Goal: Task Accomplishment & Management: Complete application form

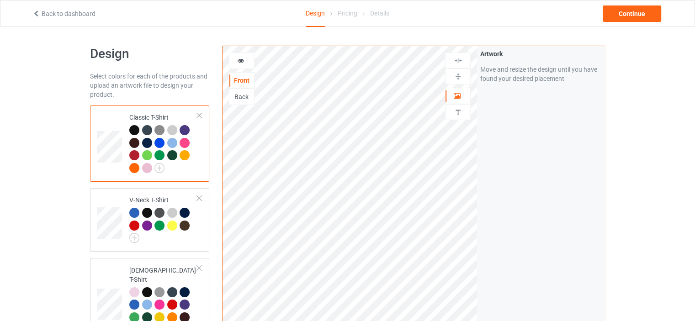
scroll to position [1666, 0]
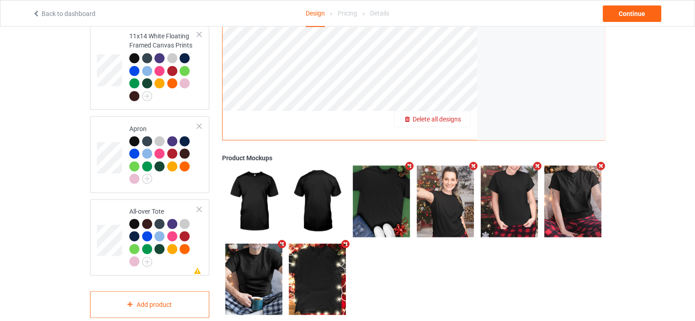
click at [457, 115] on span "Delete all designs" at bounding box center [437, 118] width 48 height 7
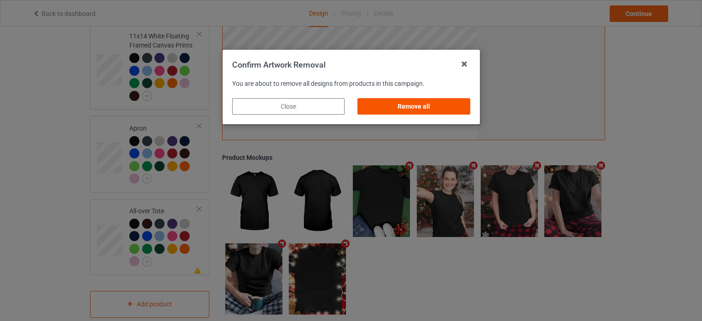
click at [420, 108] on div "Remove all" at bounding box center [414, 106] width 112 height 16
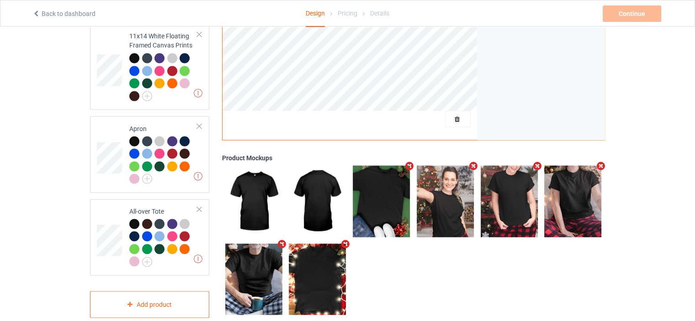
scroll to position [0, 0]
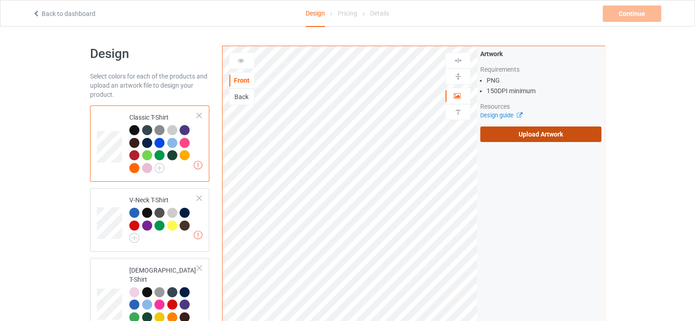
click at [526, 139] on label "Upload Artwork" at bounding box center [541, 135] width 121 height 16
click at [0, 0] on input "Upload Artwork" at bounding box center [0, 0] width 0 height 0
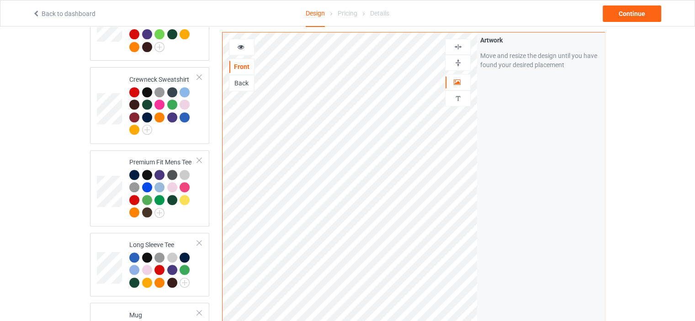
scroll to position [503, 0]
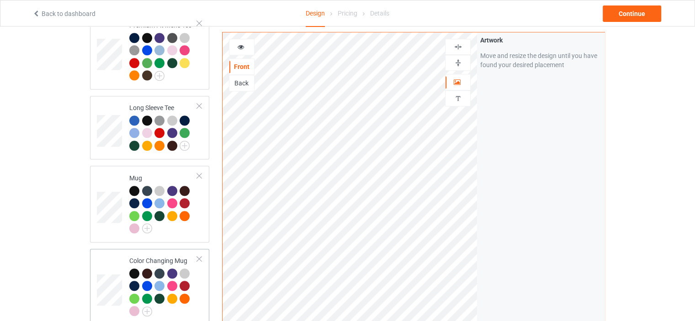
click at [170, 253] on td "Color Changing Mug" at bounding box center [163, 287] width 78 height 69
click at [461, 61] on img at bounding box center [458, 63] width 9 height 9
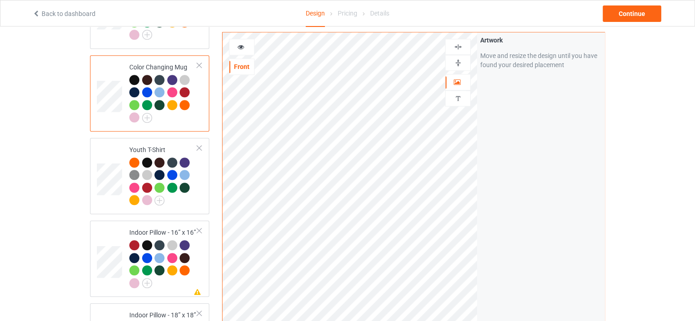
scroll to position [732, 0]
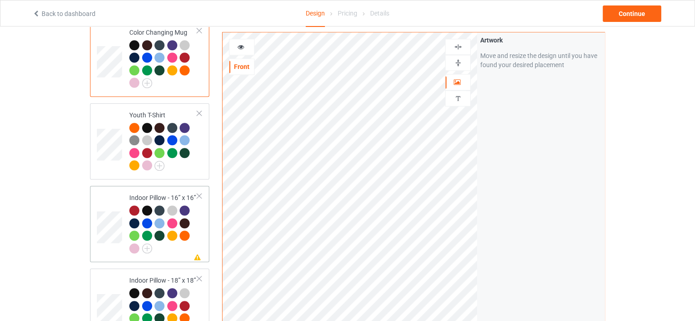
click at [161, 190] on td "Missing artwork on 1 side(s) Indoor Pillow - 16” x 16”" at bounding box center [163, 224] width 78 height 69
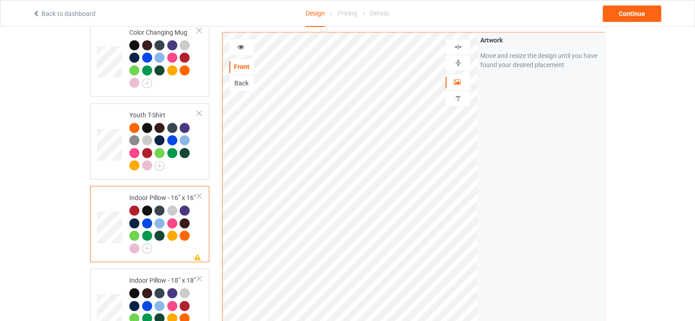
drag, startPoint x: 464, startPoint y: 61, endPoint x: 463, endPoint y: 49, distance: 11.9
click at [464, 60] on div at bounding box center [458, 63] width 25 height 9
click at [462, 46] on img at bounding box center [458, 47] width 9 height 9
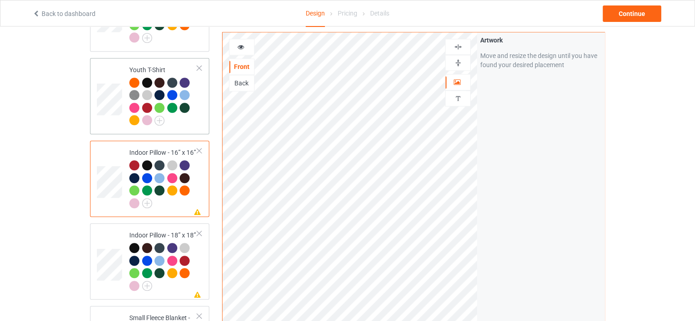
scroll to position [869, 0]
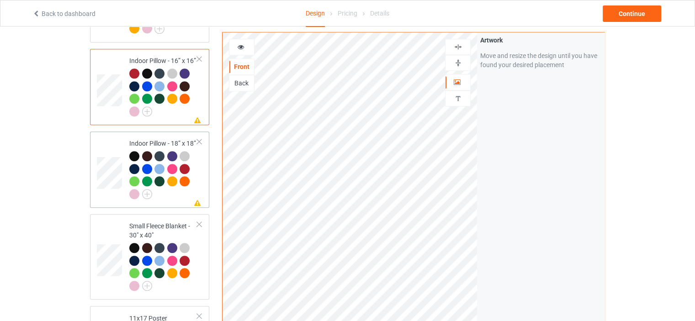
click at [166, 139] on div "Indoor Pillow - 18” x 18”" at bounding box center [163, 168] width 68 height 59
drag, startPoint x: 461, startPoint y: 64, endPoint x: 459, endPoint y: 52, distance: 11.6
click at [461, 63] on img at bounding box center [458, 63] width 9 height 9
click at [458, 44] on img at bounding box center [458, 47] width 9 height 9
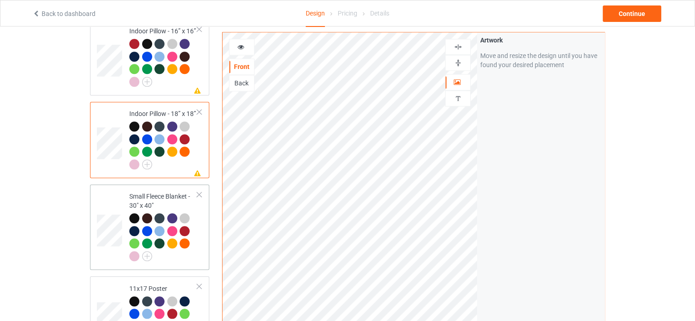
scroll to position [914, 0]
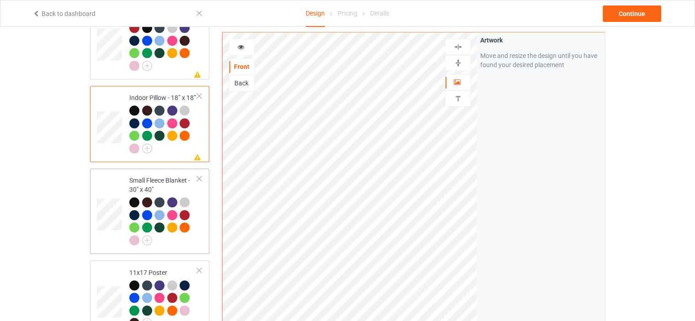
click at [180, 176] on div "Small Fleece Blanket - 30" x 40"" at bounding box center [163, 210] width 68 height 69
click at [463, 63] on div at bounding box center [458, 63] width 25 height 9
click at [463, 47] on div at bounding box center [458, 47] width 25 height 9
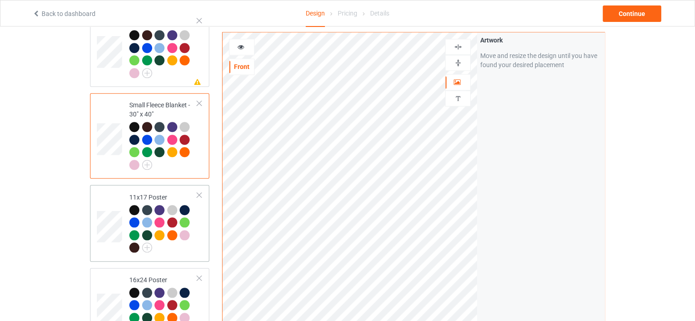
scroll to position [1006, 0]
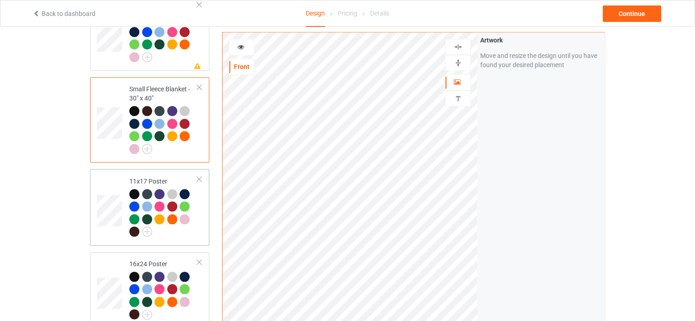
click at [152, 214] on div at bounding box center [148, 220] width 13 height 13
click at [134, 189] on div at bounding box center [134, 194] width 10 height 10
drag, startPoint x: 460, startPoint y: 60, endPoint x: 465, endPoint y: 40, distance: 20.9
click at [460, 60] on img at bounding box center [458, 63] width 9 height 9
click at [461, 48] on img at bounding box center [458, 47] width 9 height 9
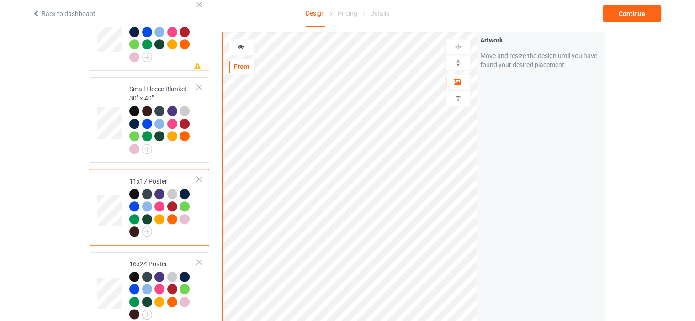
click at [458, 62] on img at bounding box center [458, 63] width 9 height 9
click at [461, 45] on img at bounding box center [458, 47] width 9 height 9
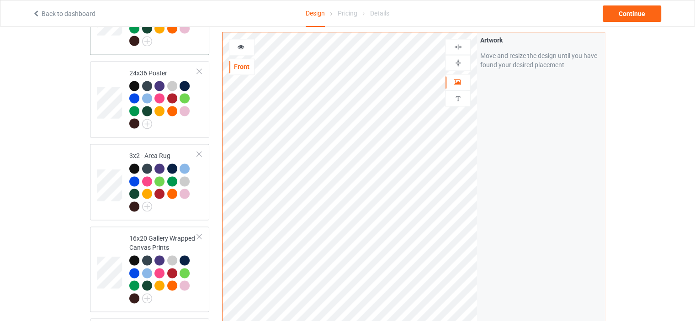
scroll to position [1280, 0]
click at [165, 147] on td "3x2 - Area Rug" at bounding box center [163, 181] width 78 height 69
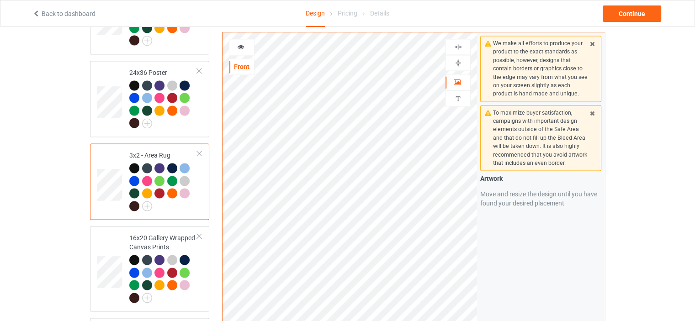
scroll to position [1372, 0]
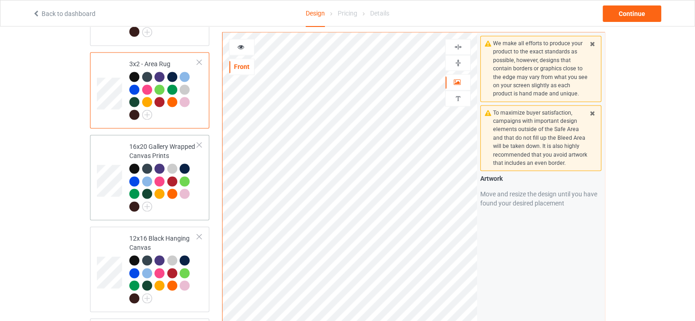
click at [160, 142] on div "16x20 Gallery Wrapped Canvas Prints" at bounding box center [163, 176] width 68 height 69
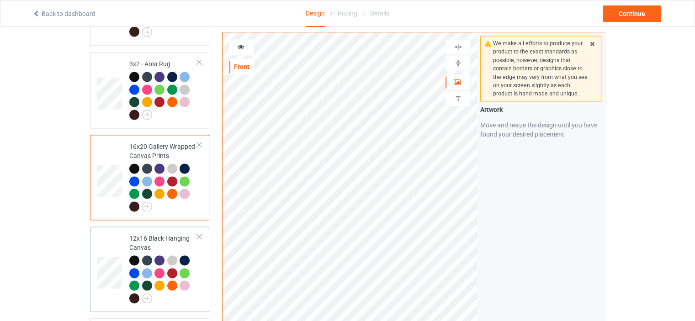
click at [145, 234] on div "12x16 Black Hanging Canvas" at bounding box center [163, 268] width 68 height 69
click at [459, 65] on img at bounding box center [458, 63] width 9 height 9
click at [460, 51] on div at bounding box center [458, 47] width 26 height 16
click at [465, 45] on div at bounding box center [458, 47] width 25 height 9
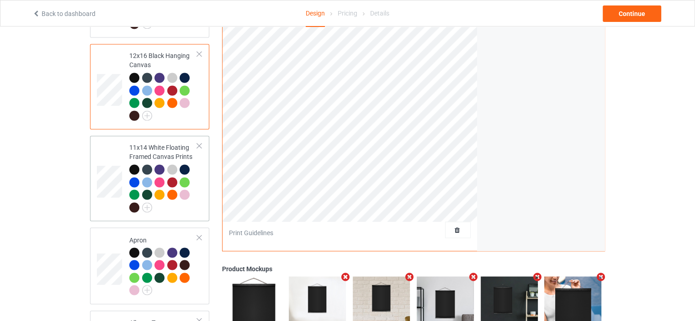
click at [159, 143] on div "11x14 White Floating Framed Canvas Prints" at bounding box center [163, 177] width 68 height 69
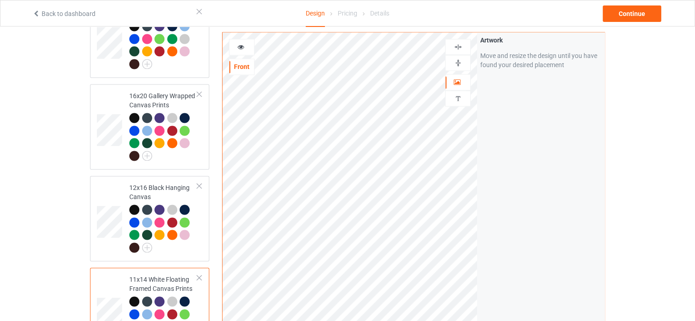
scroll to position [1326, 0]
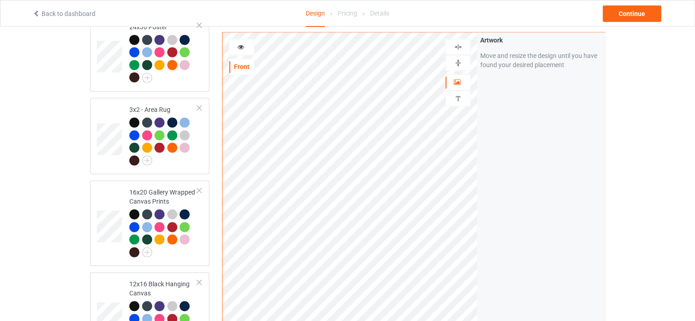
click at [464, 63] on div at bounding box center [458, 63] width 25 height 9
click at [463, 46] on div at bounding box center [458, 47] width 25 height 9
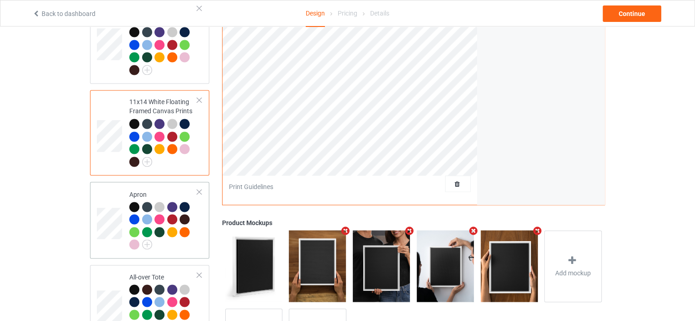
click at [155, 186] on td "Apron" at bounding box center [163, 220] width 78 height 69
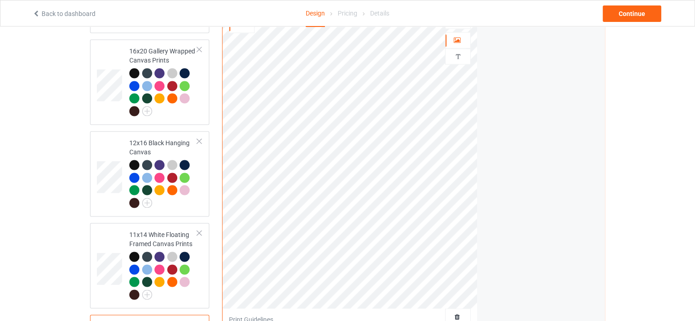
scroll to position [1372, 0]
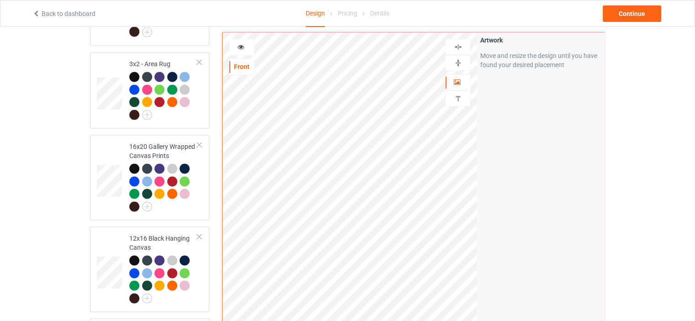
click at [461, 43] on img at bounding box center [458, 47] width 9 height 9
click at [458, 47] on img at bounding box center [458, 47] width 9 height 9
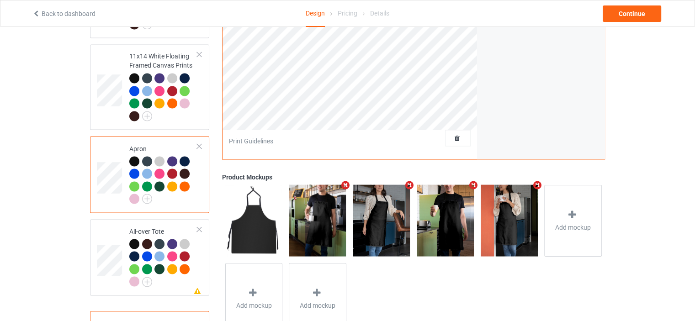
scroll to position [1666, 0]
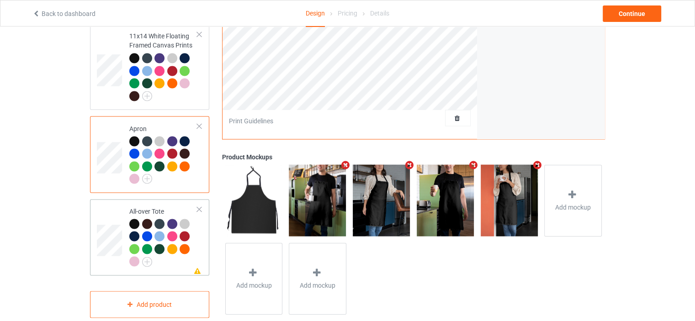
click at [164, 203] on td "Missing artwork on 1 side(s) All-over Tote" at bounding box center [163, 237] width 78 height 69
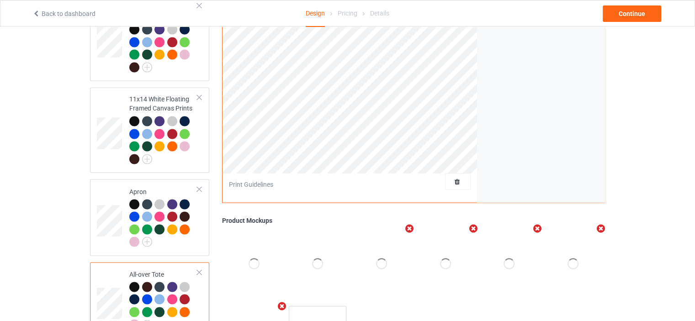
scroll to position [1437, 0]
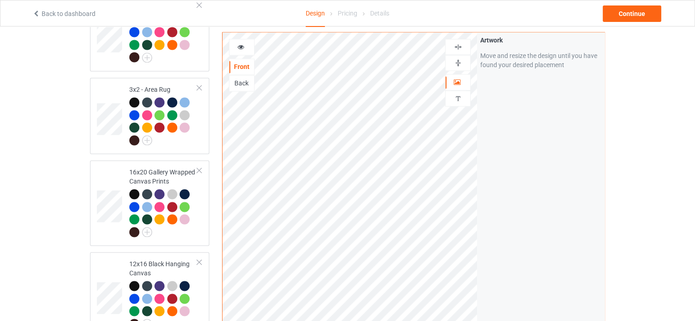
click at [461, 46] on img at bounding box center [458, 47] width 9 height 9
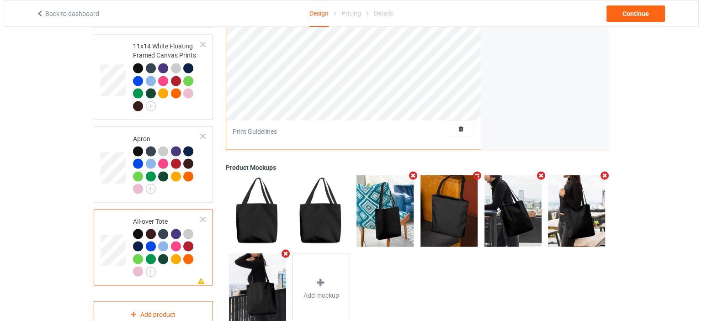
scroll to position [1666, 0]
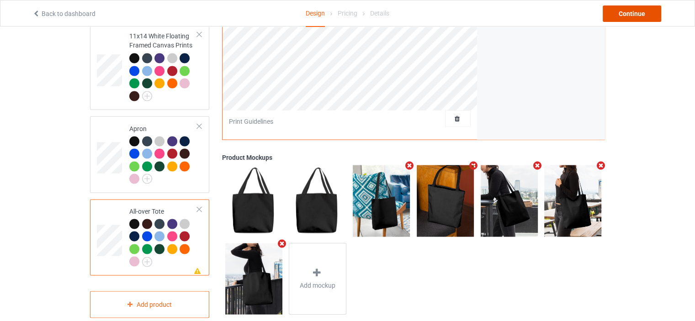
click at [650, 17] on div "Continue" at bounding box center [632, 13] width 59 height 16
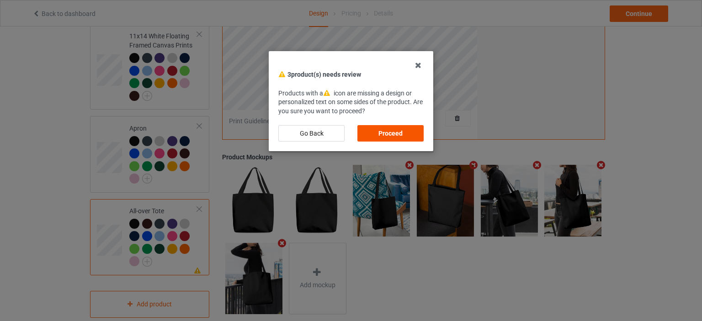
click at [398, 133] on div "Proceed" at bounding box center [391, 133] width 66 height 16
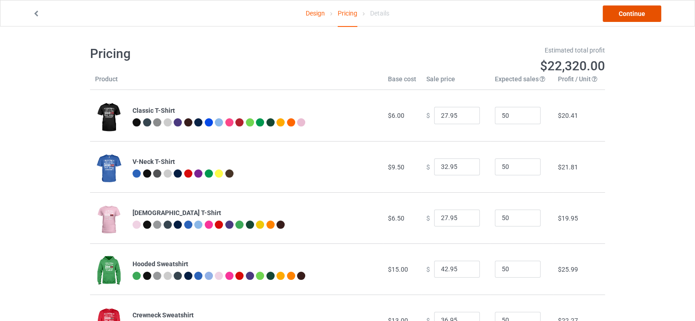
click at [638, 14] on link "Continue" at bounding box center [632, 13] width 59 height 16
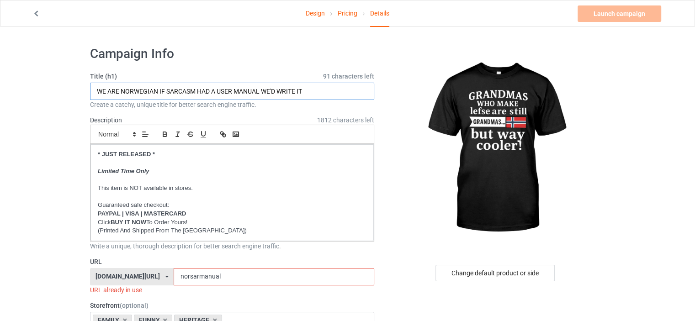
drag, startPoint x: 318, startPoint y: 91, endPoint x: 0, endPoint y: 94, distance: 318.2
type input "GRANDMAS WHO MAKE LEFSE ARE STILL GRANDMAS BUT WAY COOLER"
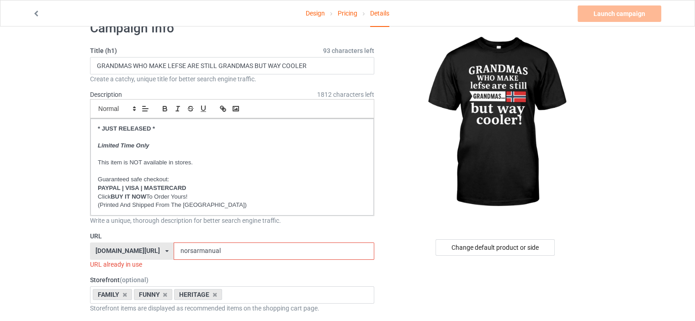
scroll to position [46, 0]
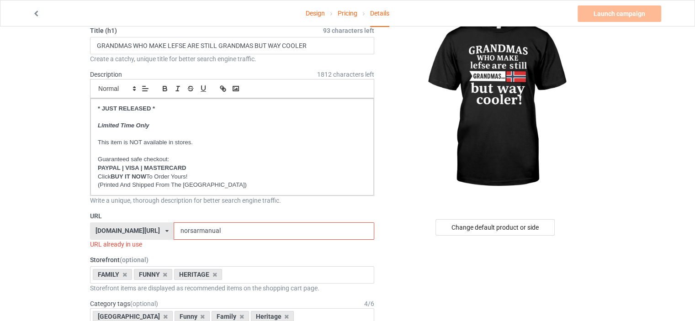
drag, startPoint x: 216, startPoint y: 231, endPoint x: 0, endPoint y: 193, distance: 219.0
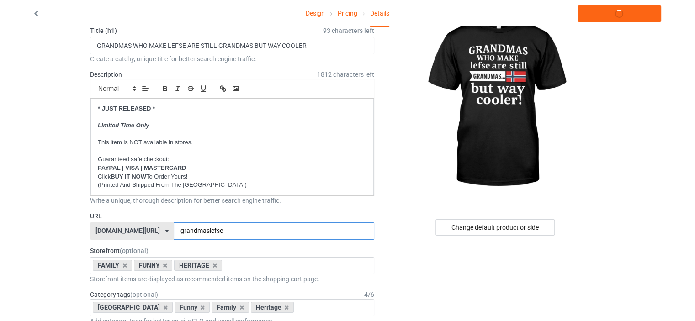
type input "grandmaslefse"
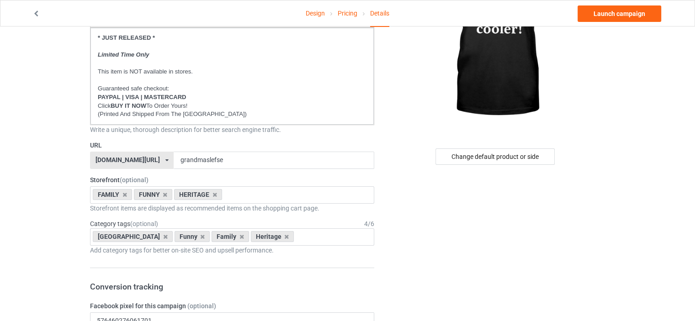
scroll to position [137, 0]
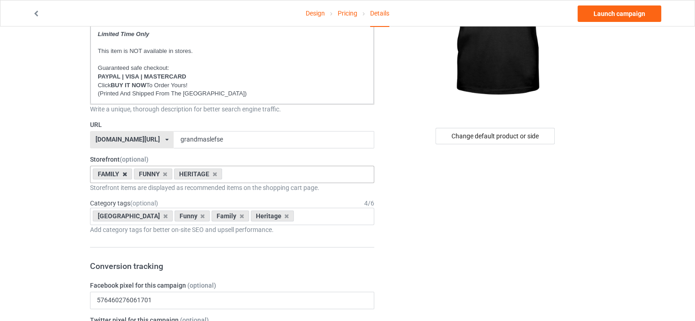
click at [123, 175] on icon at bounding box center [125, 174] width 5 height 6
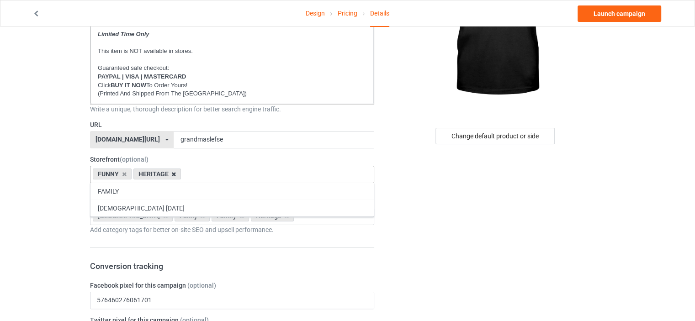
click at [172, 172] on icon at bounding box center [173, 174] width 5 height 6
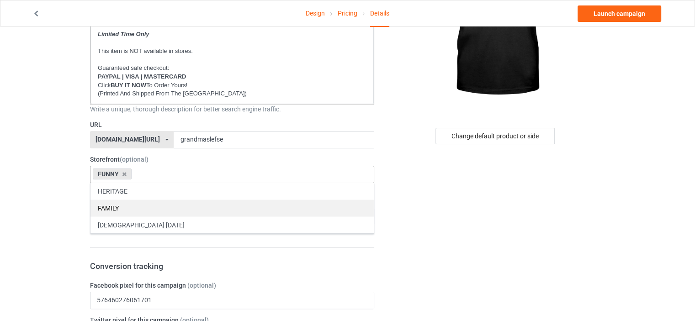
drag, startPoint x: 132, startPoint y: 203, endPoint x: 134, endPoint y: 192, distance: 11.5
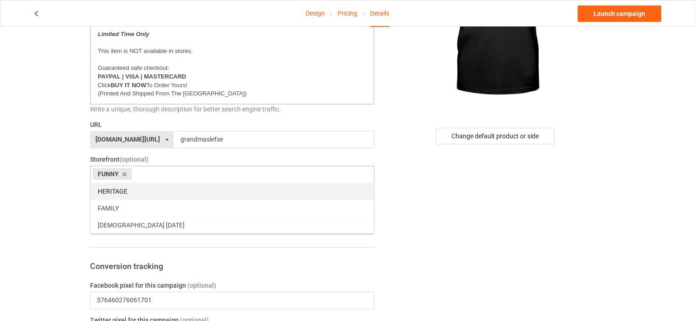
click at [132, 203] on div "FAMILY" at bounding box center [232, 208] width 283 height 17
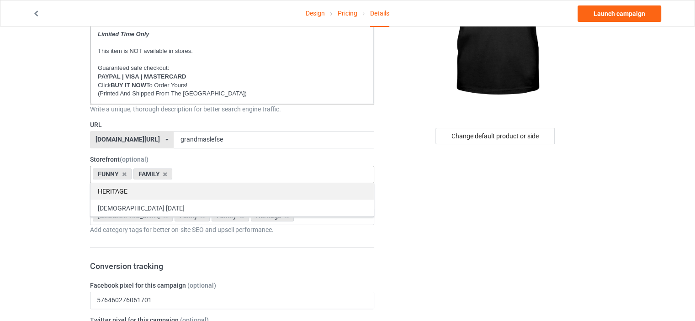
drag, startPoint x: 134, startPoint y: 191, endPoint x: 0, endPoint y: 155, distance: 138.2
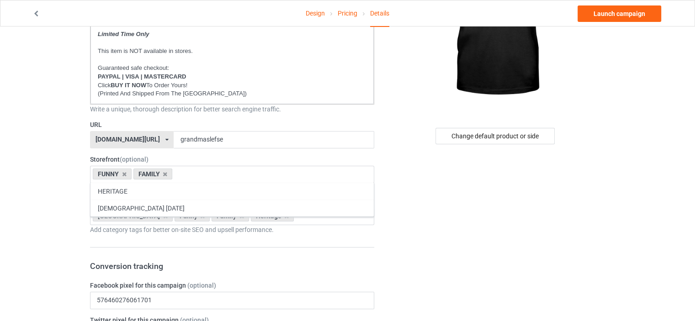
click at [133, 191] on div "HERITAGE" at bounding box center [232, 191] width 283 height 17
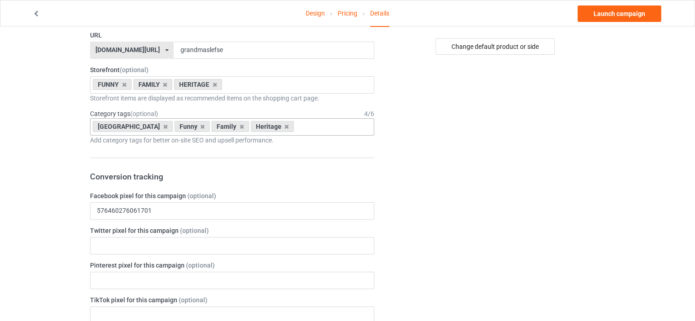
scroll to position [229, 0]
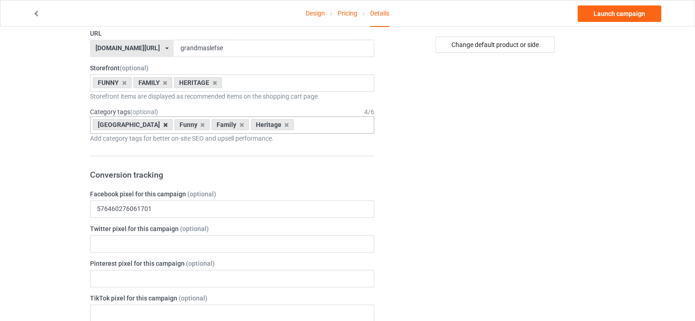
click at [163, 126] on icon at bounding box center [165, 125] width 5 height 6
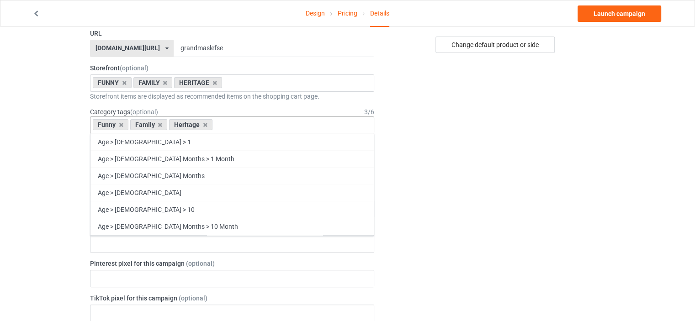
scroll to position [39202, 0]
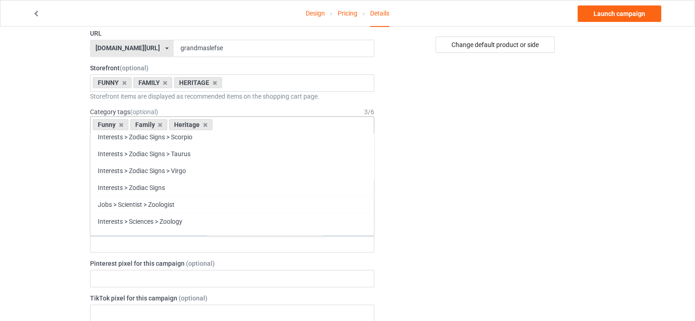
click at [624, 144] on div "Design Pricing Details Launch campaign Campaign Info Title (h1) 93 characters l…" at bounding box center [347, 301] width 695 height 1006
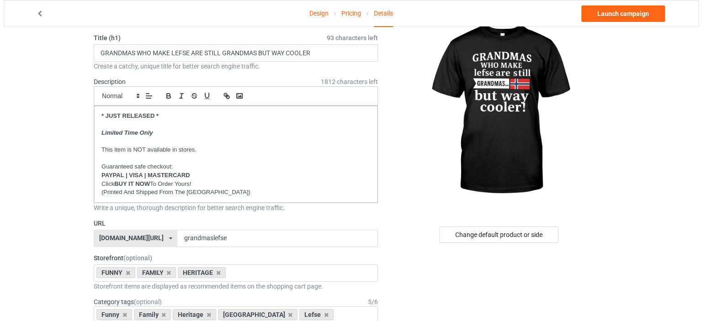
scroll to position [0, 0]
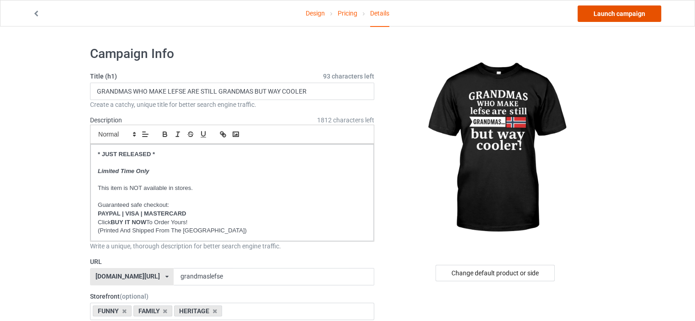
click at [625, 13] on link "Launch campaign" at bounding box center [620, 13] width 84 height 16
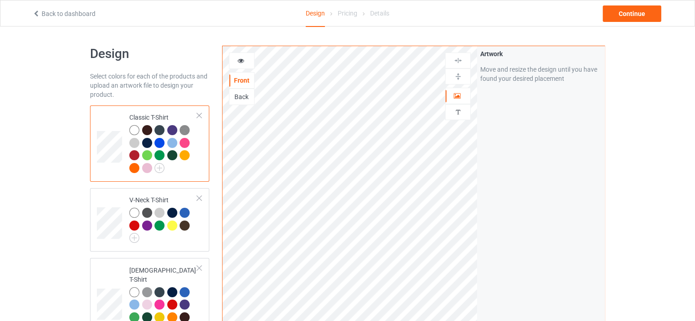
scroll to position [1653, 0]
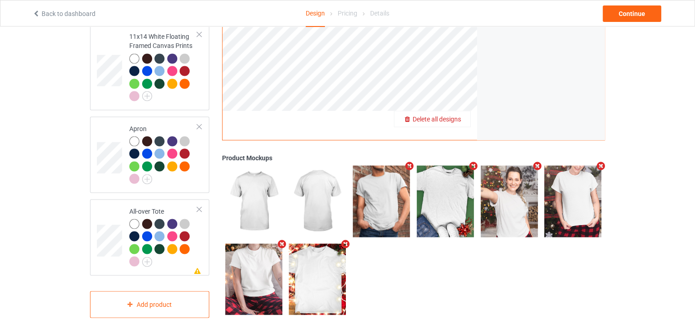
click at [453, 115] on span "Delete all designs" at bounding box center [437, 118] width 48 height 7
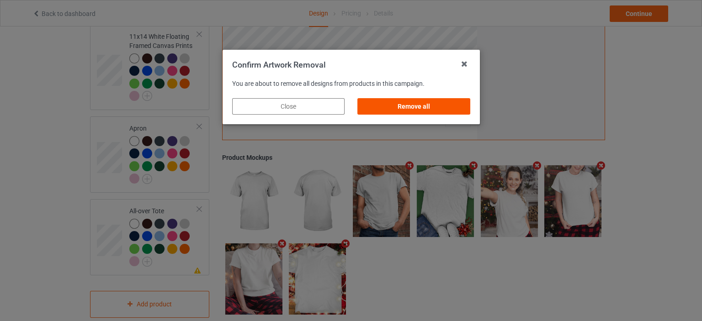
click at [434, 106] on div "Remove all" at bounding box center [414, 106] width 112 height 16
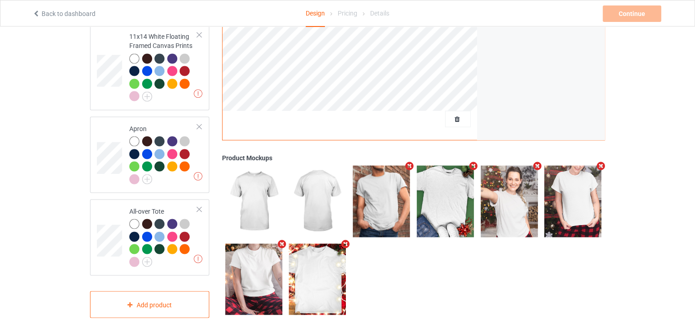
scroll to position [0, 0]
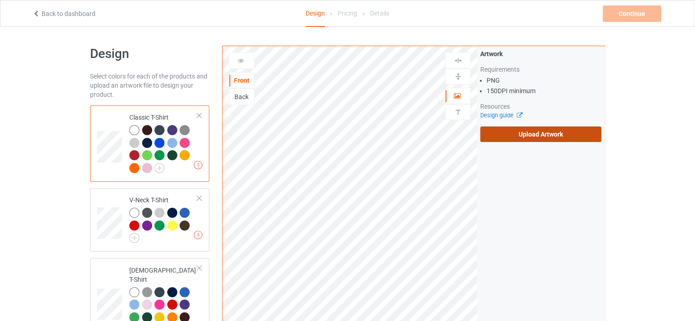
click at [544, 135] on label "Upload Artwork" at bounding box center [541, 135] width 121 height 16
click at [0, 0] on input "Upload Artwork" at bounding box center [0, 0] width 0 height 0
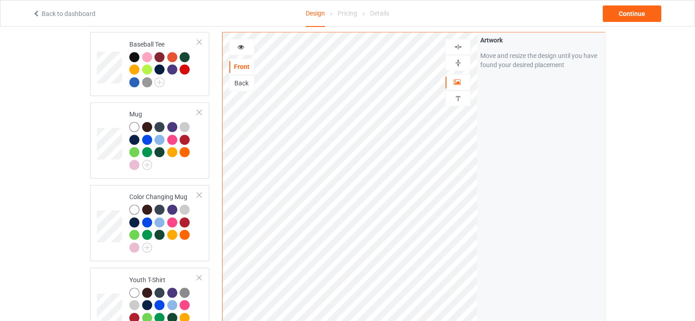
scroll to position [640, 0]
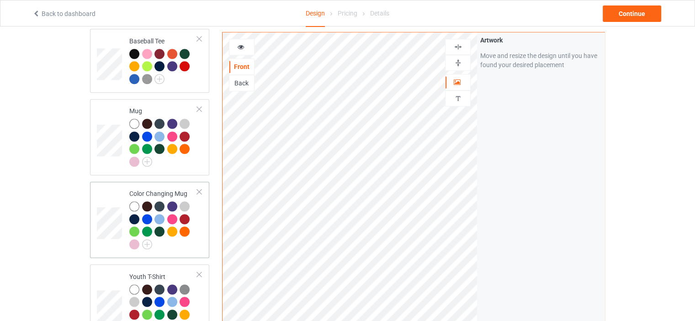
click at [166, 189] on div "Color Changing Mug" at bounding box center [163, 218] width 68 height 59
click at [457, 60] on img at bounding box center [458, 63] width 9 height 9
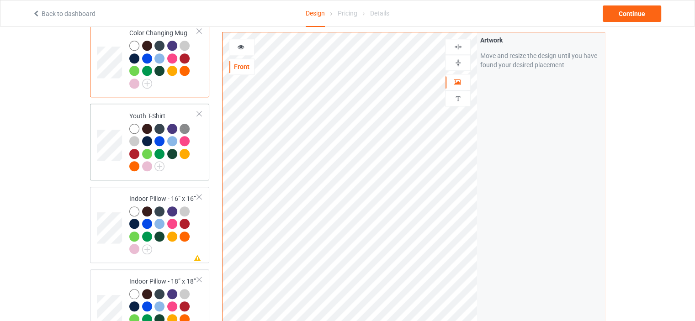
scroll to position [823, 0]
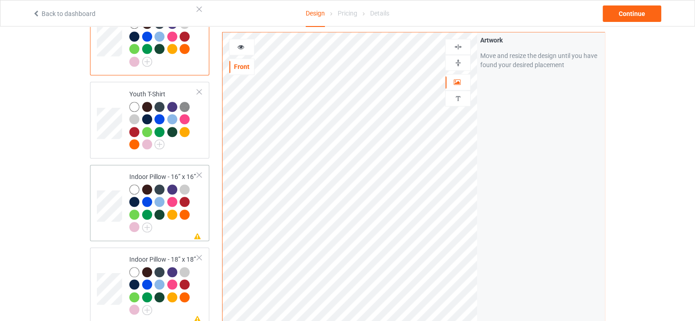
click at [152, 172] on div "Indoor Pillow - 16” x 16”" at bounding box center [163, 201] width 68 height 59
drag, startPoint x: 455, startPoint y: 62, endPoint x: 459, endPoint y: 49, distance: 13.2
click at [455, 61] on img at bounding box center [458, 63] width 9 height 9
click at [459, 47] on img at bounding box center [458, 47] width 9 height 9
click at [166, 255] on div "Indoor Pillow - 18” x 18”" at bounding box center [163, 284] width 68 height 59
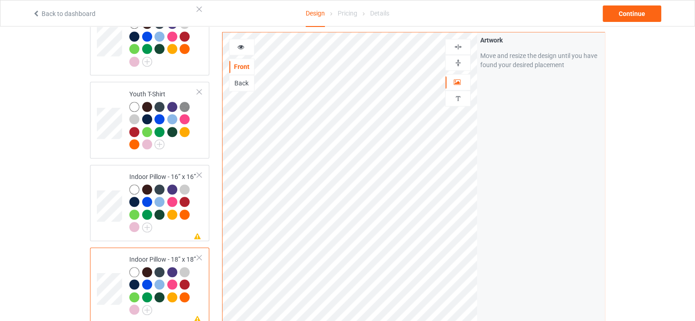
click at [454, 64] on img at bounding box center [458, 63] width 9 height 9
click at [456, 43] on img at bounding box center [458, 47] width 9 height 9
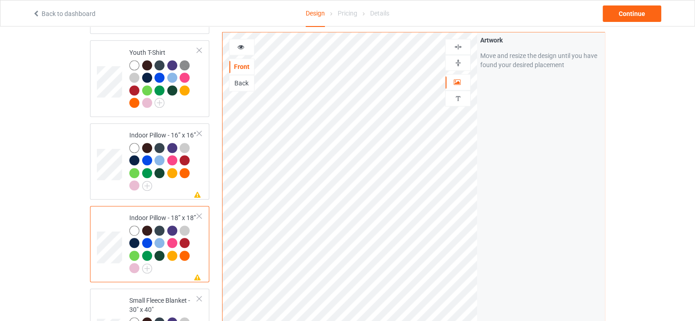
scroll to position [914, 0]
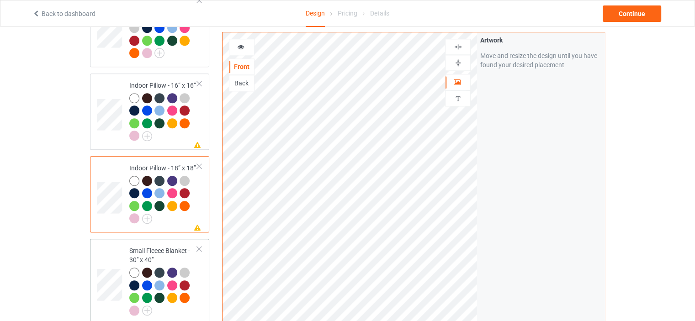
click at [154, 246] on div "Small Fleece Blanket - 30" x 40"" at bounding box center [163, 280] width 68 height 69
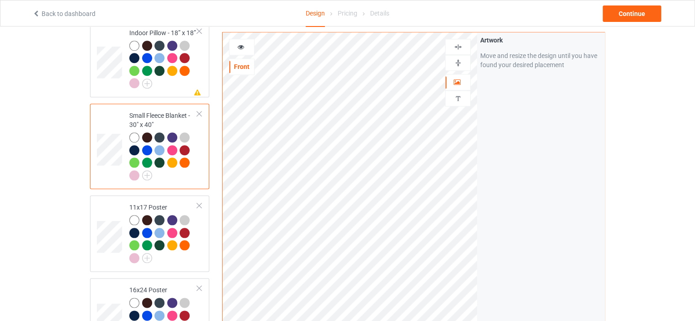
scroll to position [1052, 0]
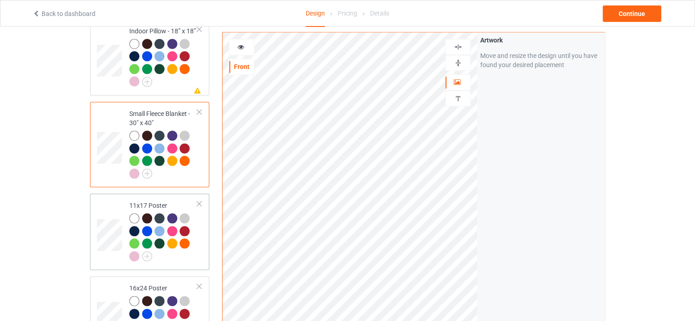
click at [160, 201] on div "11x17 Poster" at bounding box center [163, 230] width 68 height 59
click at [460, 64] on img at bounding box center [458, 63] width 9 height 9
click at [460, 43] on img at bounding box center [458, 47] width 9 height 9
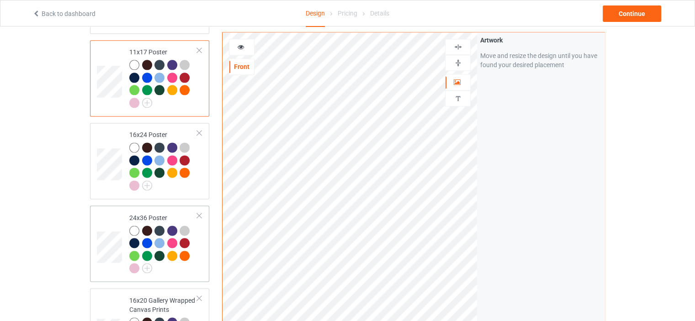
scroll to position [1280, 0]
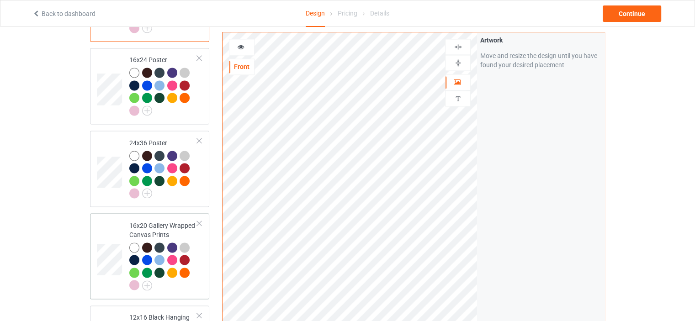
click at [160, 221] on div "16x20 Gallery Wrapped Canvas Prints" at bounding box center [163, 255] width 68 height 69
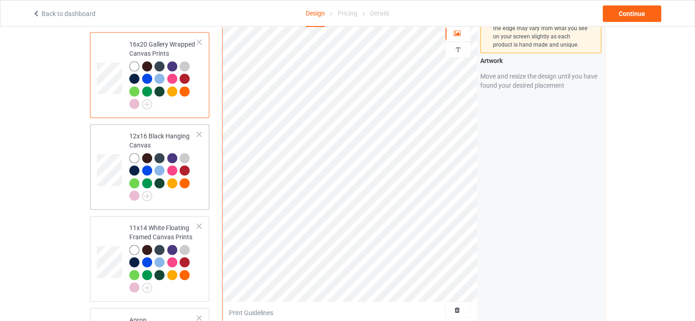
scroll to position [1463, 0]
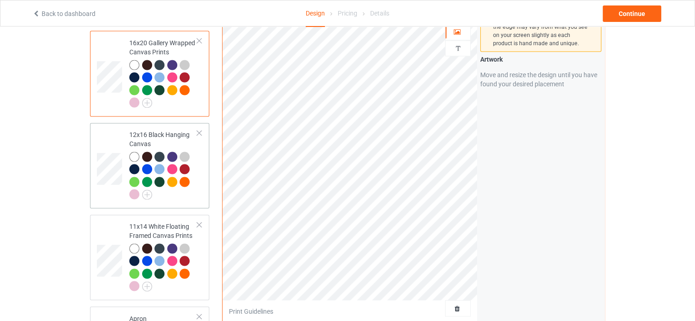
click at [154, 130] on div "12x16 Black Hanging Canvas" at bounding box center [163, 164] width 68 height 69
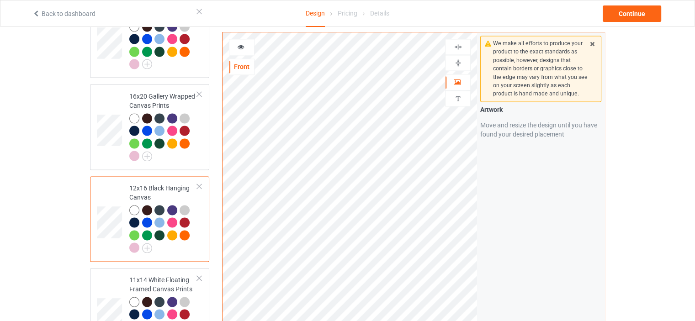
scroll to position [1372, 0]
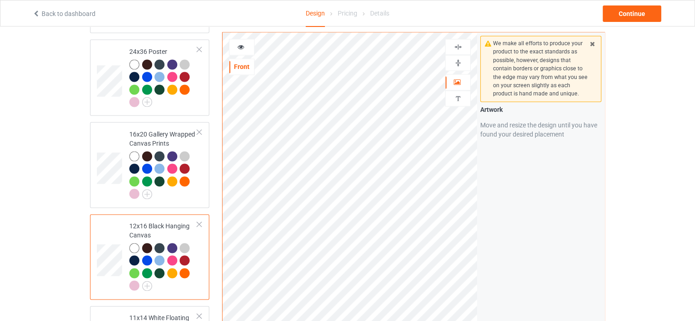
click at [456, 61] on img at bounding box center [458, 63] width 9 height 9
click at [461, 46] on img at bounding box center [458, 47] width 9 height 9
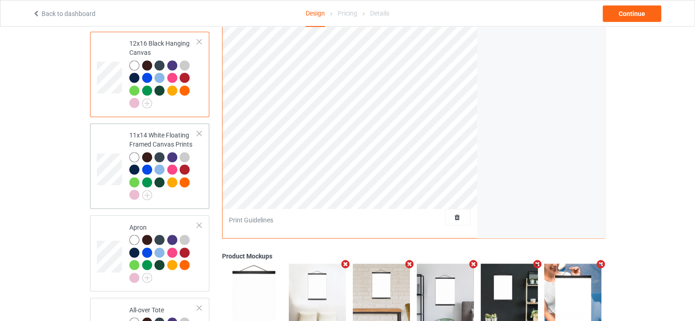
click at [151, 131] on div "11x14 White Floating Framed Canvas Prints" at bounding box center [163, 165] width 68 height 69
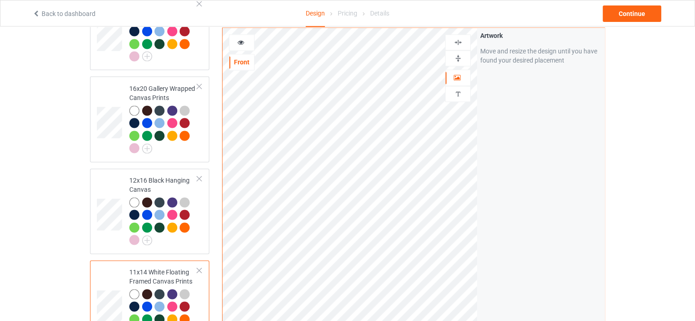
scroll to position [1372, 0]
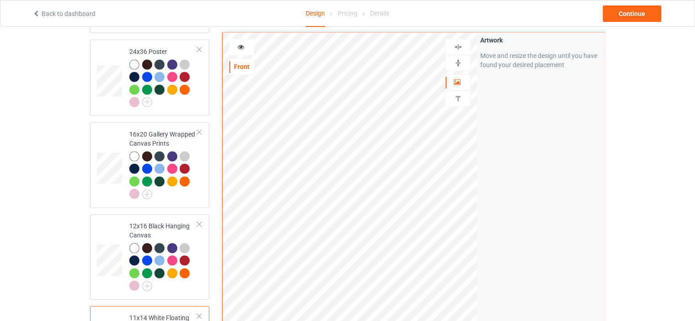
click at [460, 65] on img at bounding box center [458, 63] width 9 height 9
click at [464, 45] on div at bounding box center [458, 47] width 25 height 9
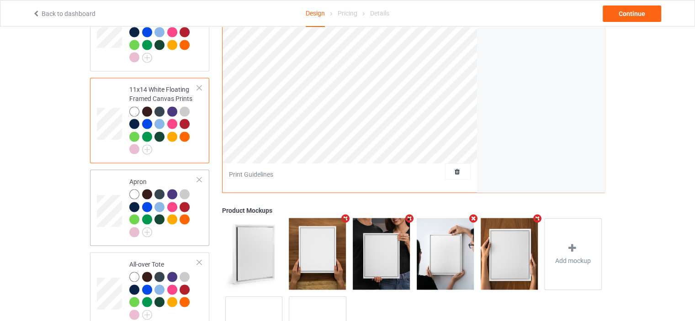
click at [143, 173] on td "Apron" at bounding box center [163, 207] width 78 height 69
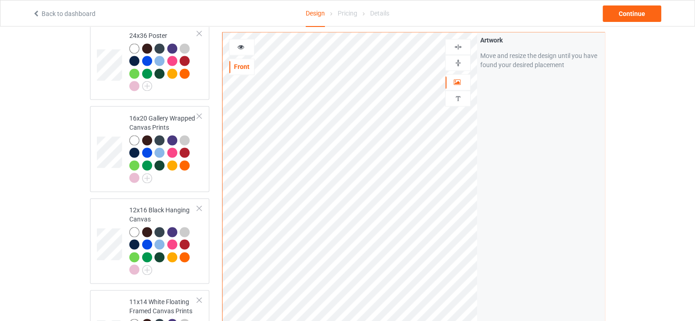
scroll to position [1372, 0]
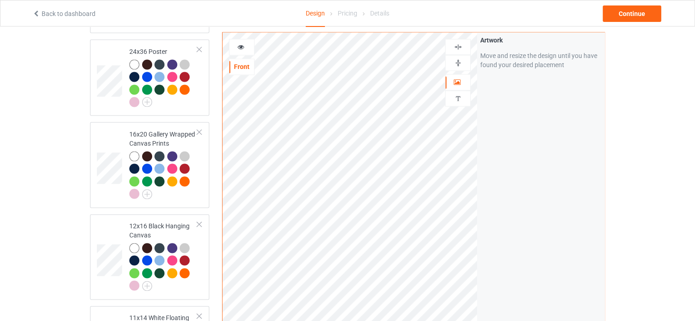
click at [462, 43] on img at bounding box center [458, 47] width 9 height 9
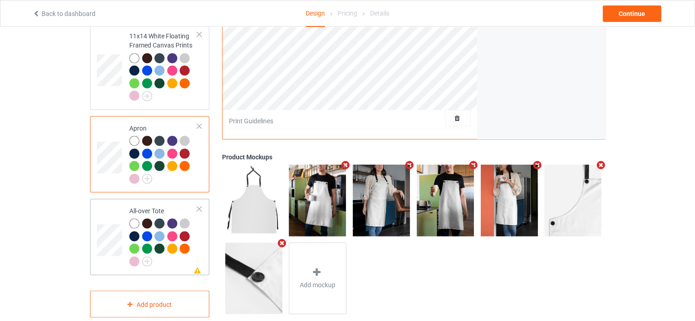
click at [159, 206] on div "All-over Tote" at bounding box center [163, 235] width 68 height 59
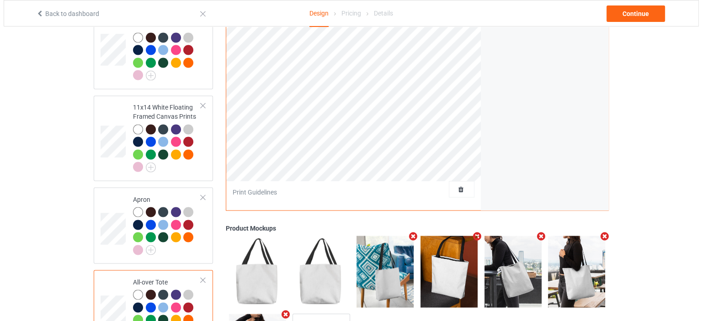
scroll to position [1654, 0]
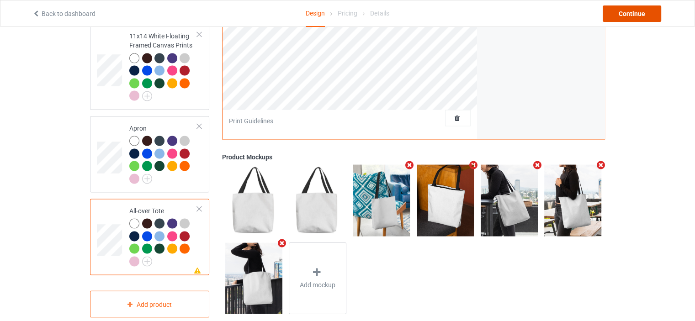
click at [638, 12] on div "Continue" at bounding box center [632, 13] width 59 height 16
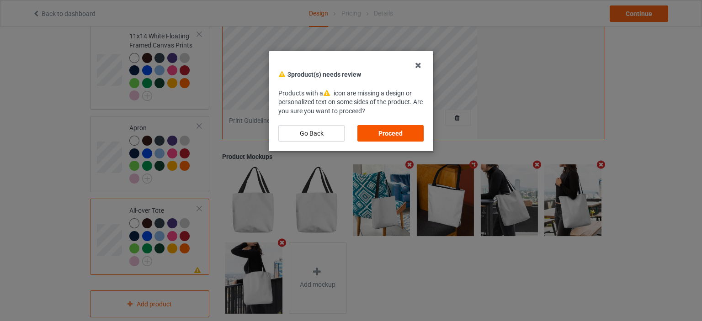
click at [400, 132] on div "Proceed" at bounding box center [391, 133] width 66 height 16
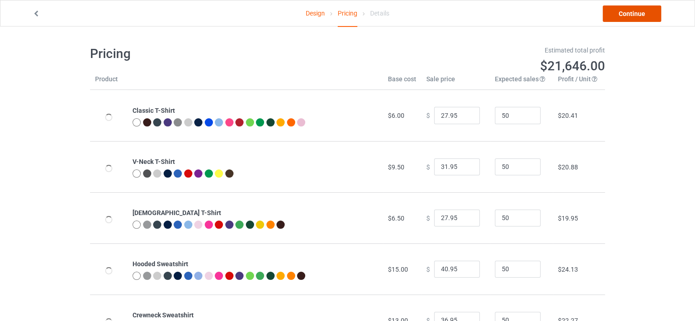
click at [649, 12] on link "Continue" at bounding box center [632, 13] width 59 height 16
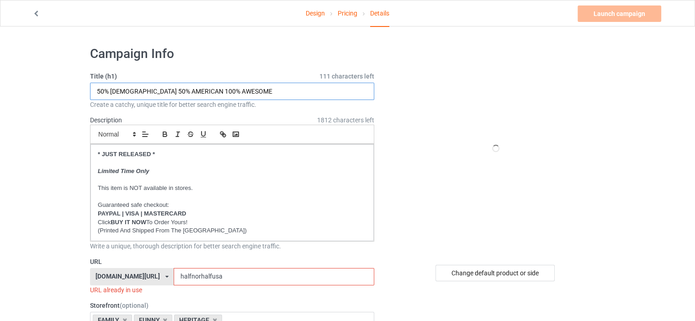
drag, startPoint x: 245, startPoint y: 89, endPoint x: 0, endPoint y: 89, distance: 244.6
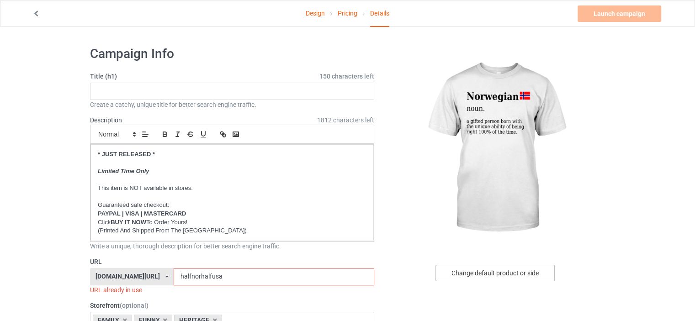
click at [522, 272] on div "Change default product or side" at bounding box center [495, 273] width 119 height 16
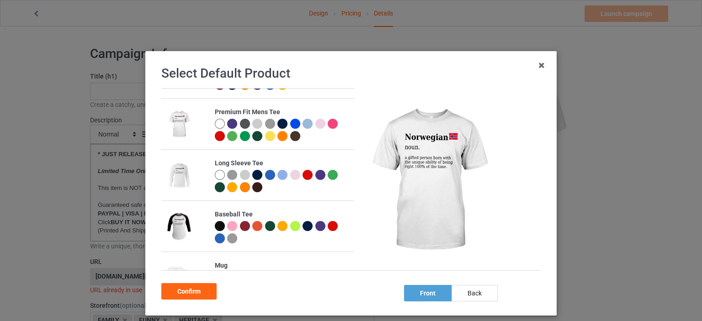
scroll to position [320, 0]
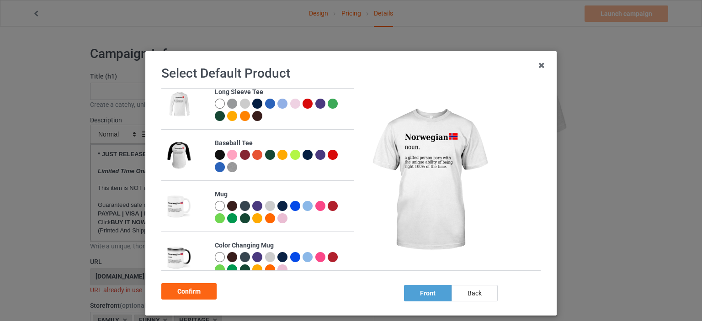
click at [216, 206] on div at bounding box center [220, 206] width 10 height 10
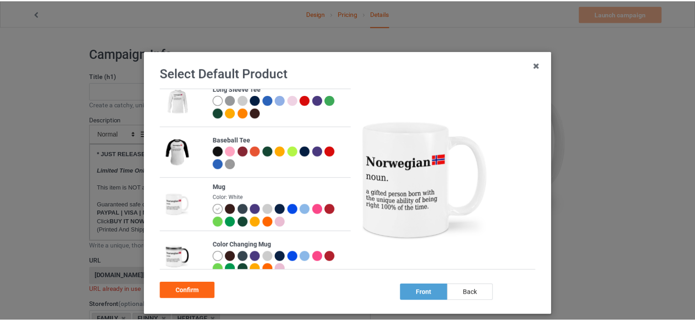
scroll to position [317, 0]
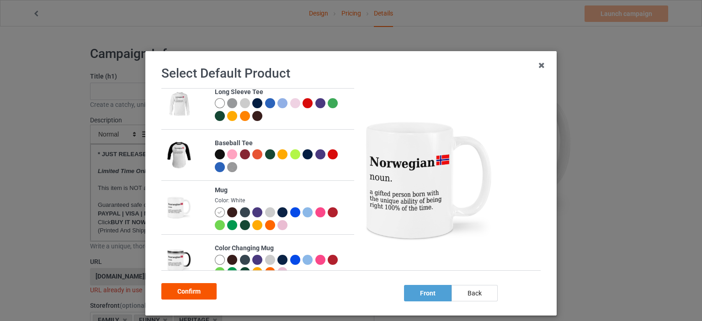
click at [199, 293] on div "Confirm" at bounding box center [188, 291] width 55 height 16
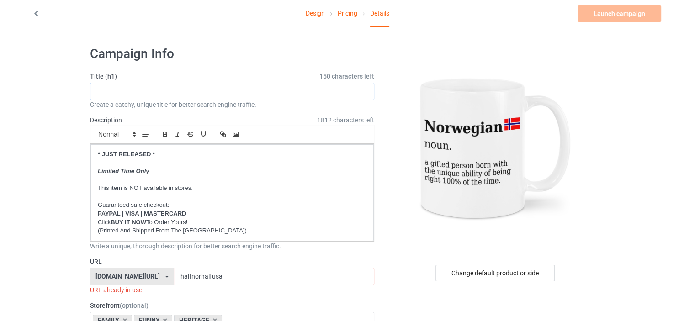
click at [139, 91] on input "text" at bounding box center [232, 91] width 284 height 17
paste input "NORWEGIAN NOUN. A GIFTED PERSON BORN WITH UNIQUE ABILITY OF BEING RIGHT"
click at [154, 90] on input "NORWEGIAN NOUN. A GIFTED PERSON BORN WITH UNIQUE ABILITY OF BEING RIGHT" at bounding box center [232, 91] width 284 height 17
type input "NORWEGIAN NOUN A GIFTED PERSON BORN WITH UNIQUE ABILITY OF BEING RIGHT"
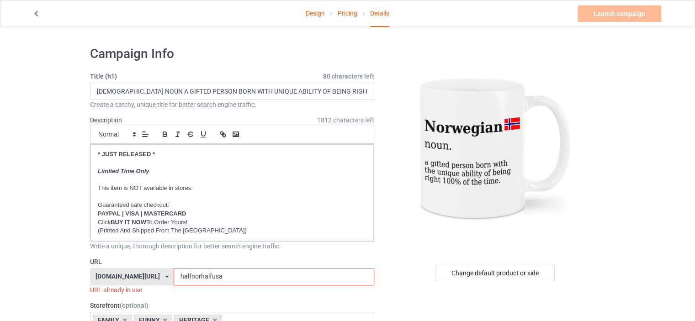
drag, startPoint x: 229, startPoint y: 275, endPoint x: 0, endPoint y: 271, distance: 229.1
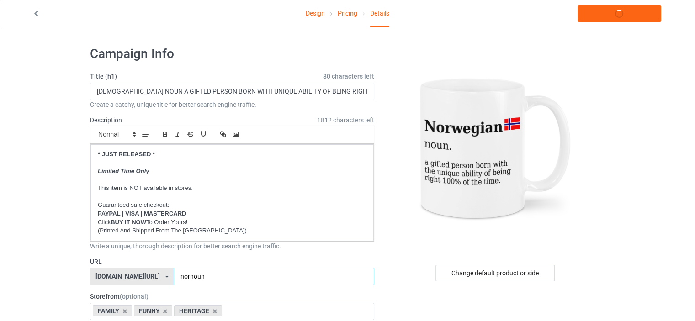
type input "nornoun"
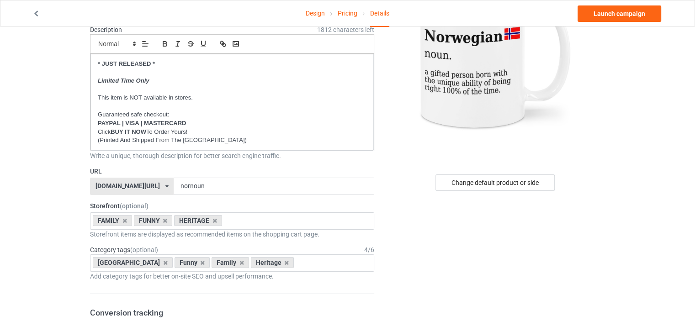
scroll to position [91, 0]
click at [123, 217] on icon at bounding box center [125, 220] width 5 height 6
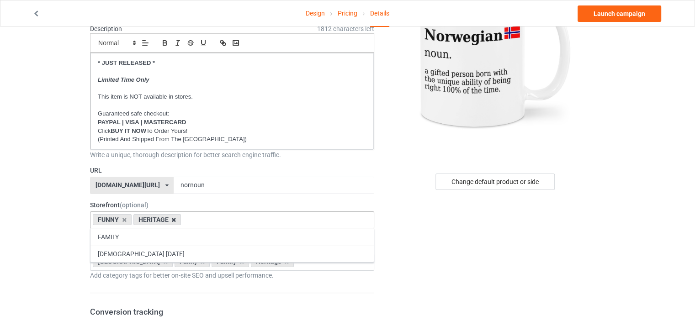
click at [174, 219] on icon at bounding box center [173, 220] width 5 height 6
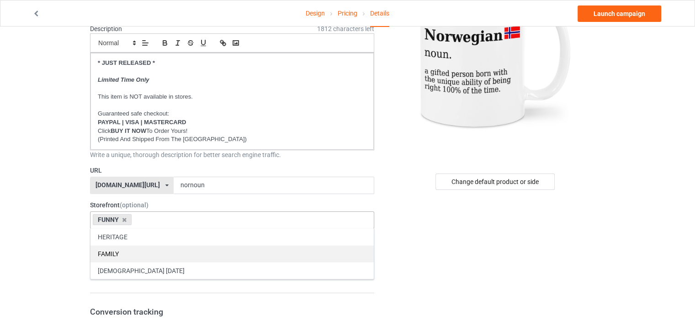
click at [127, 254] on div "FAMILY" at bounding box center [232, 254] width 283 height 17
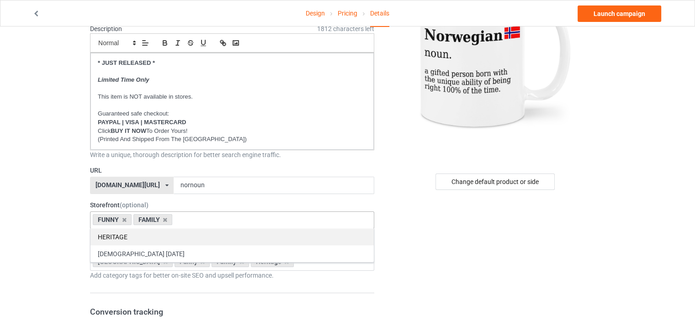
click at [127, 235] on div "HERITAGE" at bounding box center [232, 237] width 283 height 17
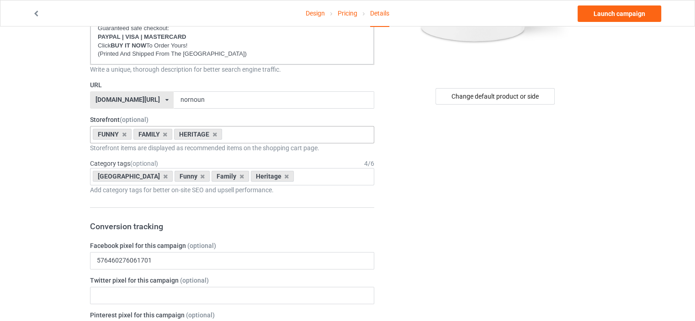
scroll to position [183, 0]
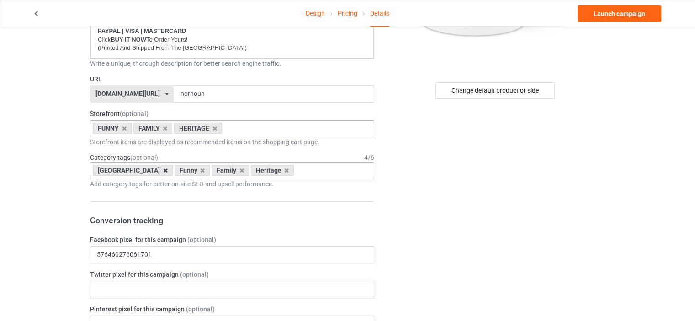
click at [163, 171] on icon at bounding box center [165, 171] width 5 height 6
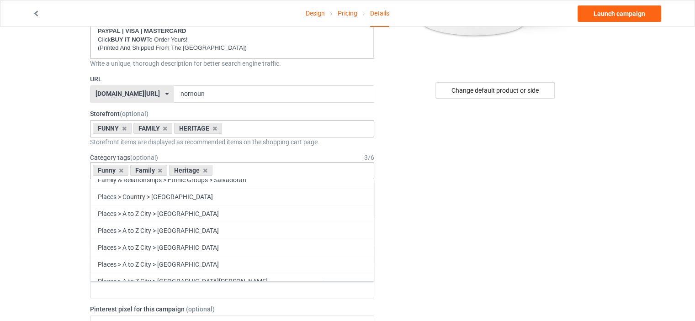
scroll to position [39202, 0]
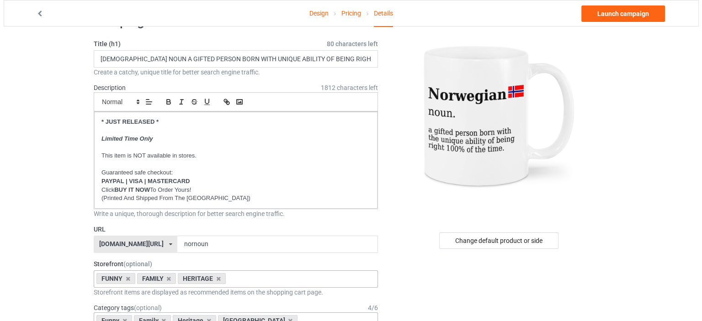
scroll to position [0, 0]
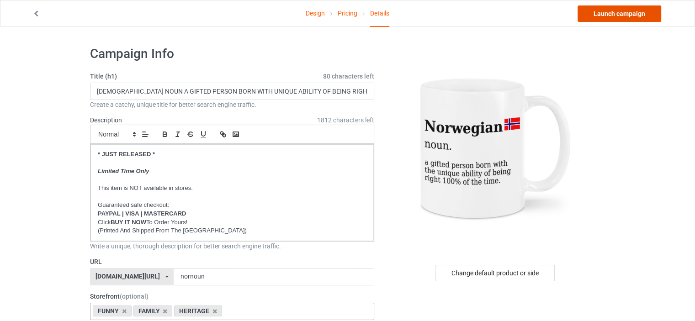
click at [642, 10] on link "Launch campaign" at bounding box center [620, 13] width 84 height 16
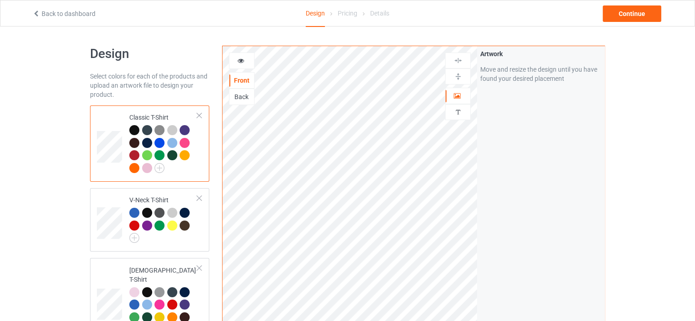
scroll to position [1666, 0]
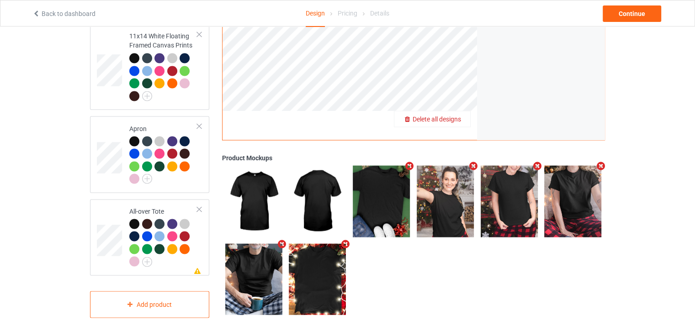
click at [458, 115] on span "Delete all designs" at bounding box center [437, 118] width 48 height 7
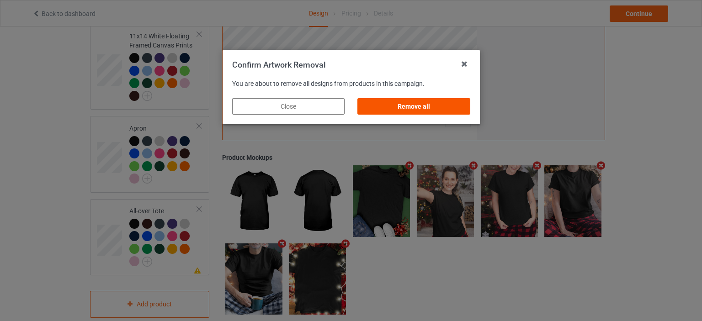
click at [430, 107] on div "Remove all" at bounding box center [414, 106] width 112 height 16
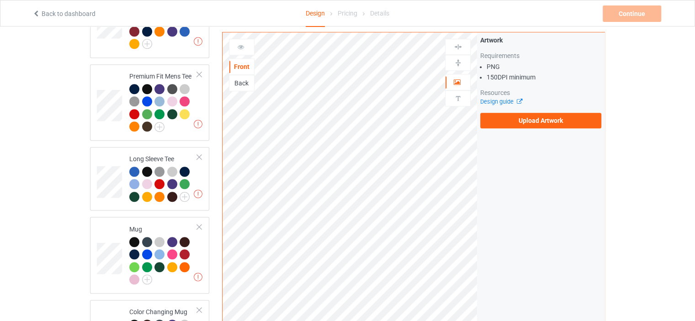
scroll to position [0, 0]
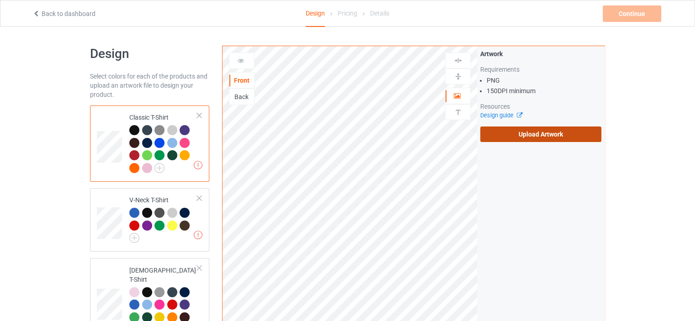
click at [561, 135] on label "Upload Artwork" at bounding box center [541, 135] width 121 height 16
click at [0, 0] on input "Upload Artwork" at bounding box center [0, 0] width 0 height 0
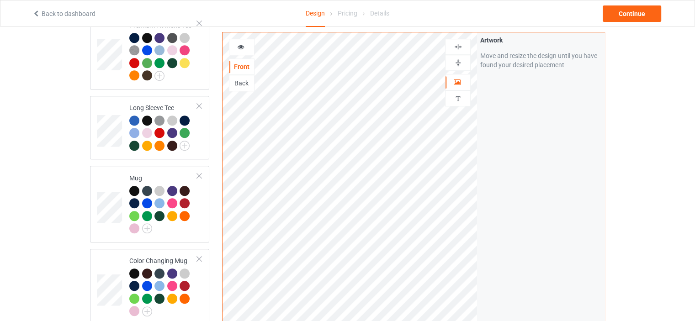
scroll to position [549, 0]
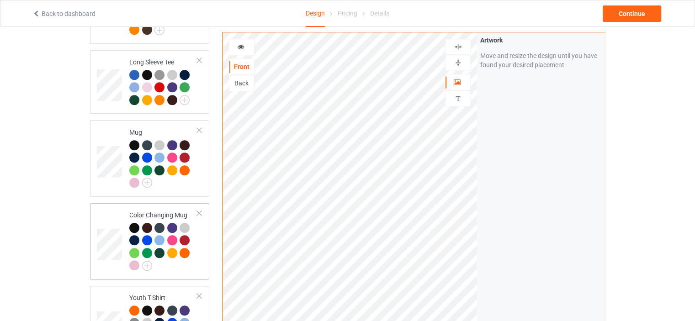
click at [169, 211] on div "Color Changing Mug" at bounding box center [163, 240] width 68 height 59
click at [465, 62] on div at bounding box center [458, 63] width 25 height 9
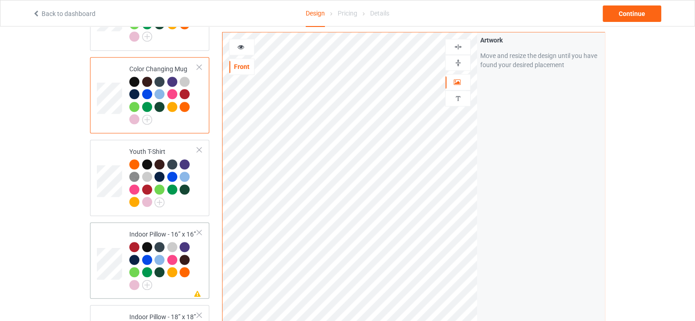
scroll to position [777, 0]
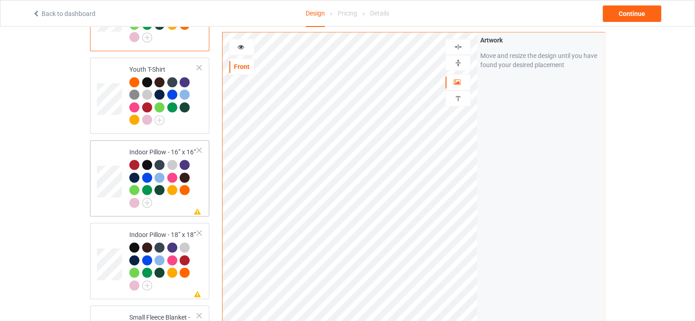
click at [157, 148] on div "Indoor Pillow - 16” x 16”" at bounding box center [163, 177] width 68 height 59
click at [462, 60] on img at bounding box center [458, 63] width 9 height 9
click at [460, 46] on img at bounding box center [458, 47] width 9 height 9
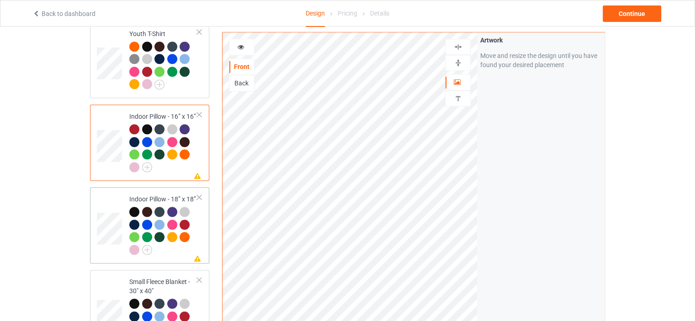
scroll to position [869, 0]
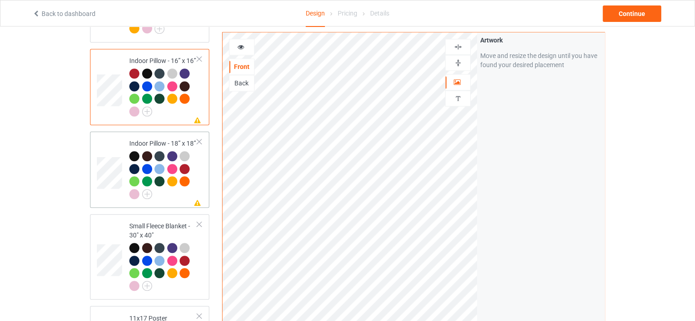
click at [171, 135] on td "Missing artwork on 1 side(s) Indoor Pillow - 18” x 18”" at bounding box center [163, 169] width 78 height 69
click at [462, 60] on img at bounding box center [458, 63] width 9 height 9
click at [461, 46] on img at bounding box center [458, 47] width 9 height 9
click at [169, 222] on div "Small Fleece Blanket - 30" x 40"" at bounding box center [163, 256] width 68 height 69
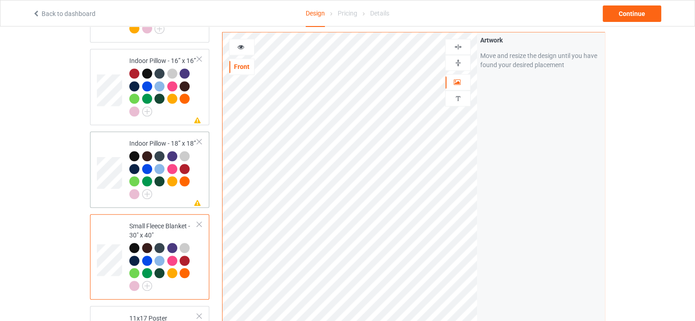
scroll to position [960, 0]
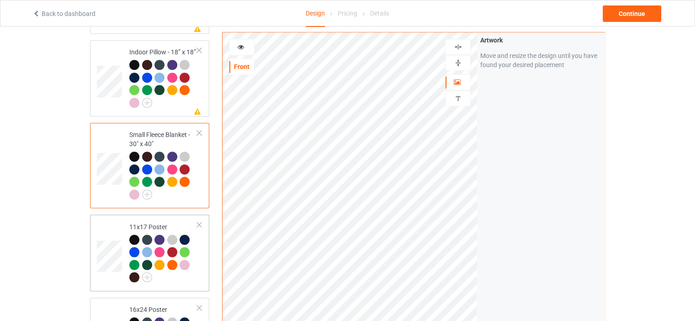
click at [155, 219] on td "11x17 Poster" at bounding box center [163, 253] width 78 height 69
click at [457, 64] on img at bounding box center [458, 63] width 9 height 9
click at [459, 46] on img at bounding box center [458, 47] width 9 height 9
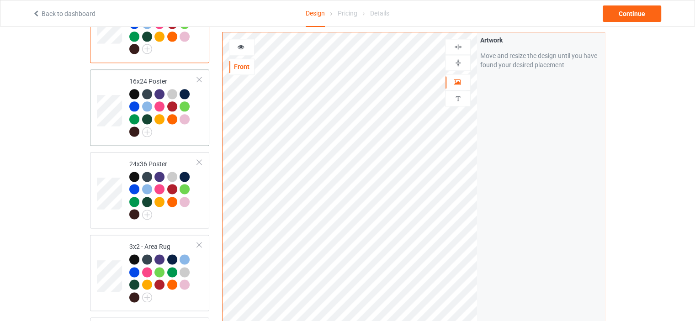
scroll to position [1234, 0]
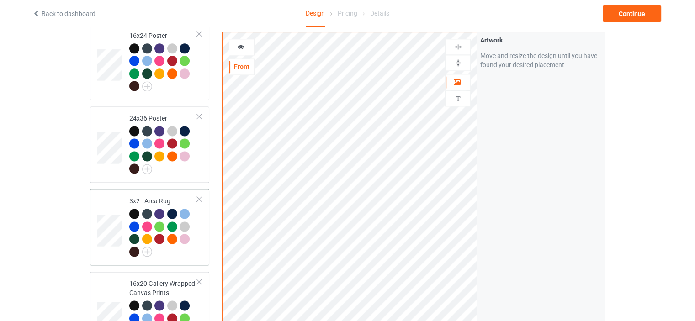
click at [156, 197] on div "3x2 - Area Rug" at bounding box center [163, 226] width 68 height 59
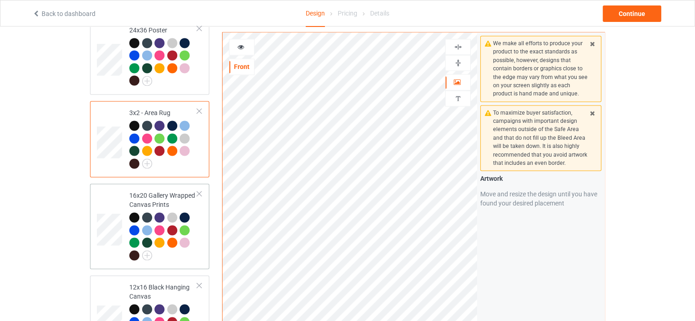
scroll to position [1326, 0]
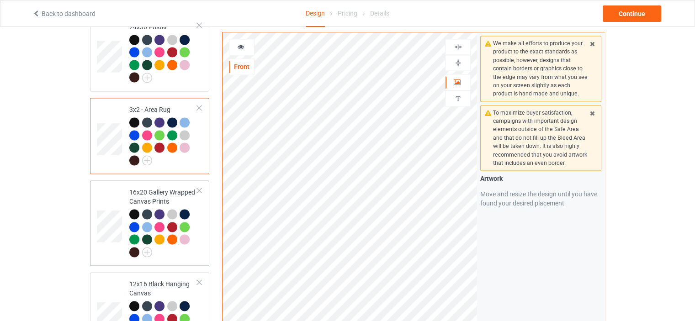
click at [159, 188] on div "16x20 Gallery Wrapped Canvas Prints" at bounding box center [163, 222] width 68 height 69
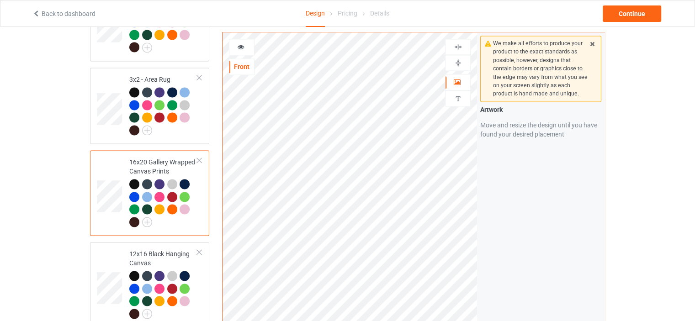
scroll to position [1417, 0]
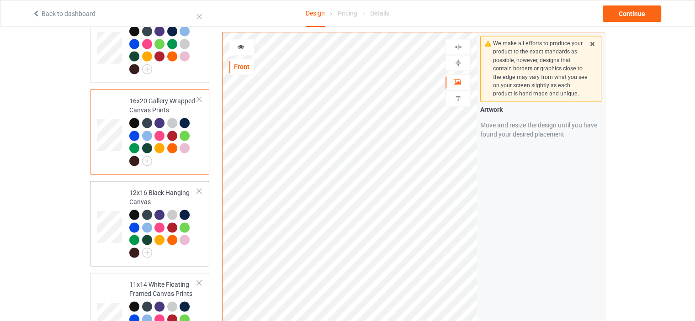
click at [157, 188] on div "12x16 Black Hanging Canvas" at bounding box center [163, 222] width 68 height 69
click at [460, 59] on img at bounding box center [458, 63] width 9 height 9
click at [464, 43] on div at bounding box center [458, 47] width 25 height 9
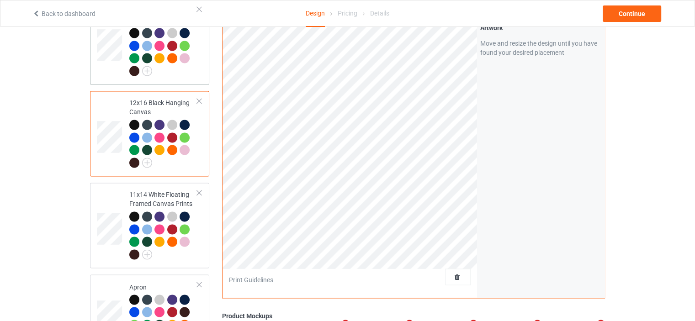
scroll to position [1509, 0]
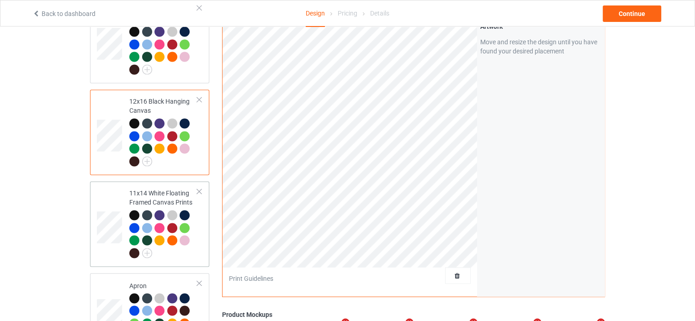
click at [155, 189] on div "11x14 White Floating Framed Canvas Prints" at bounding box center [163, 223] width 68 height 69
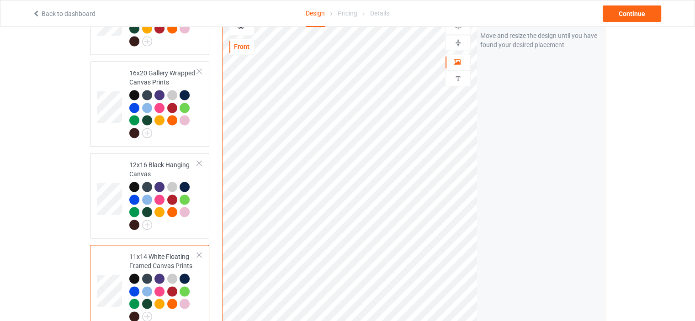
scroll to position [1417, 0]
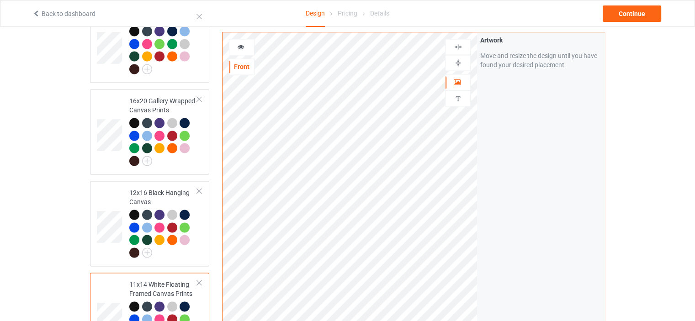
drag, startPoint x: 457, startPoint y: 54, endPoint x: 459, endPoint y: 38, distance: 15.7
click at [457, 59] on img at bounding box center [458, 63] width 9 height 9
click at [459, 43] on img at bounding box center [458, 47] width 9 height 9
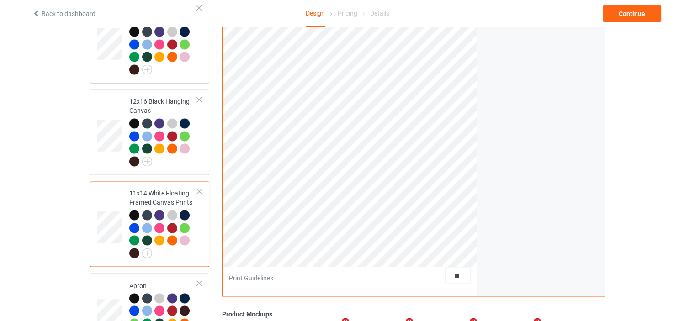
scroll to position [1600, 0]
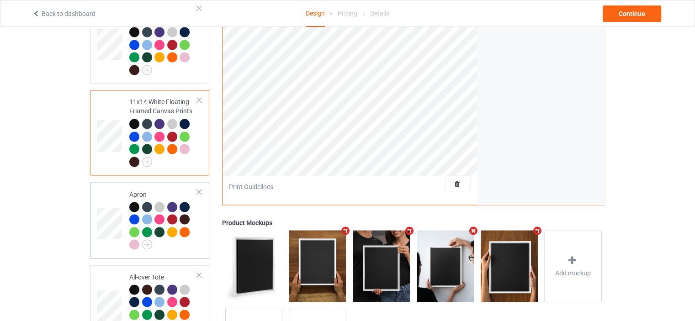
click at [161, 190] on div "Apron" at bounding box center [163, 219] width 68 height 59
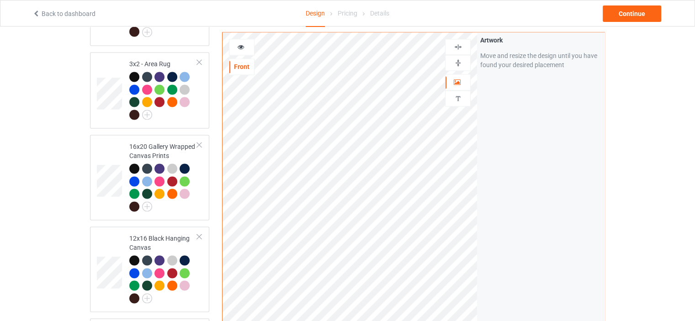
scroll to position [1326, 0]
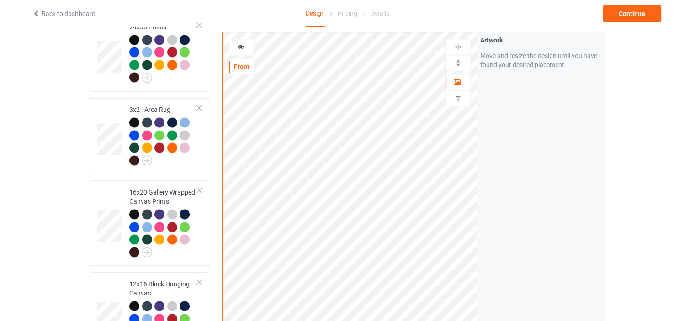
click at [458, 46] on img at bounding box center [458, 47] width 9 height 9
click at [243, 43] on icon at bounding box center [241, 46] width 8 height 6
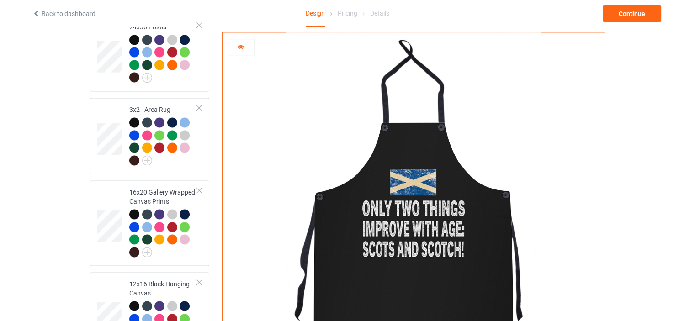
click at [245, 44] on div at bounding box center [242, 47] width 25 height 9
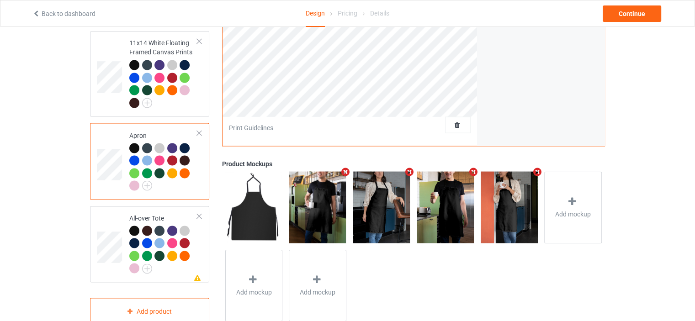
scroll to position [1666, 0]
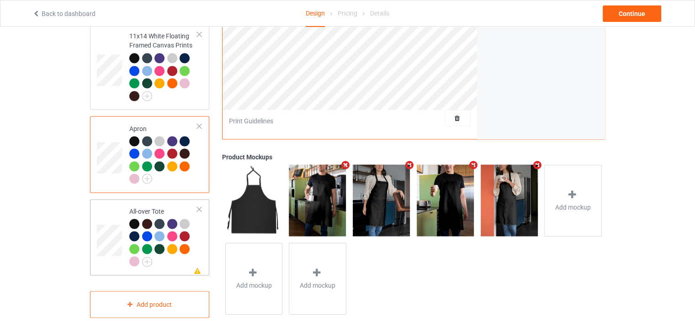
click at [154, 203] on td "Missing artwork on 1 side(s) All-over Tote" at bounding box center [163, 237] width 78 height 69
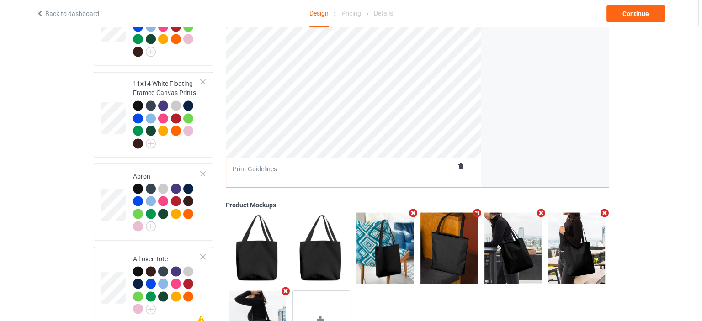
scroll to position [1666, 0]
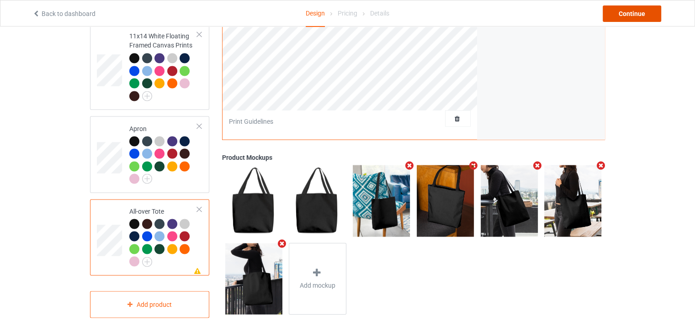
click at [639, 16] on div "Continue" at bounding box center [632, 13] width 59 height 16
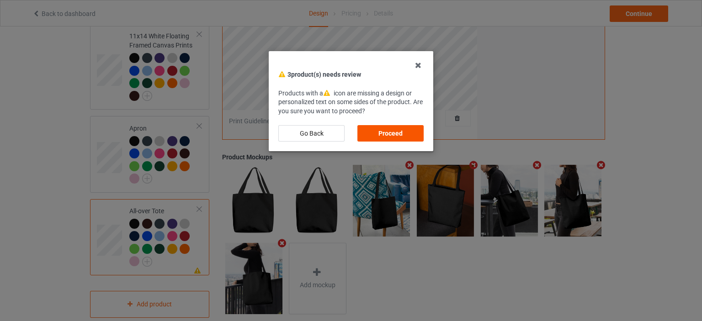
click at [401, 125] on div "Proceed" at bounding box center [391, 133] width 66 height 16
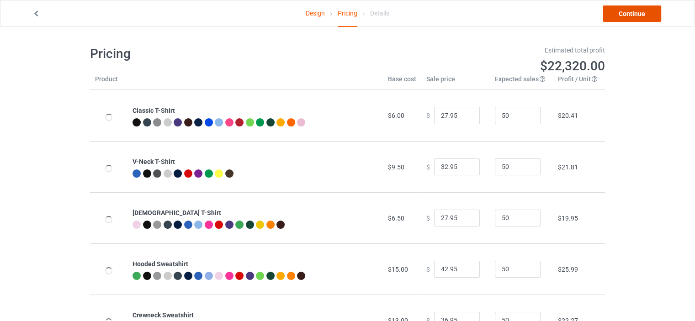
click at [642, 11] on link "Continue" at bounding box center [632, 13] width 59 height 16
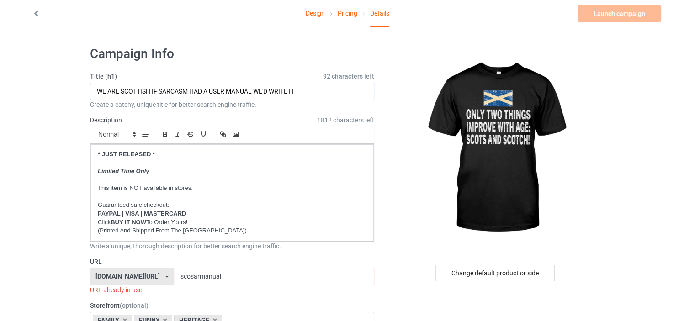
drag, startPoint x: 305, startPoint y: 90, endPoint x: 0, endPoint y: 91, distance: 305.4
drag, startPoint x: 230, startPoint y: 277, endPoint x: 189, endPoint y: 278, distance: 40.7
click at [189, 278] on input "scosarmanual" at bounding box center [274, 276] width 200 height 17
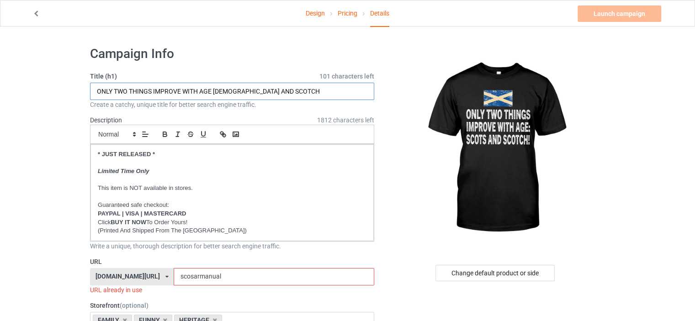
drag, startPoint x: 286, startPoint y: 91, endPoint x: 0, endPoint y: 85, distance: 285.8
type input "S"
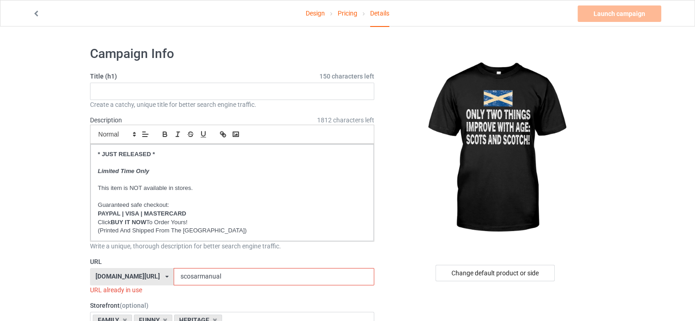
drag, startPoint x: 256, startPoint y: 278, endPoint x: 24, endPoint y: 278, distance: 232.3
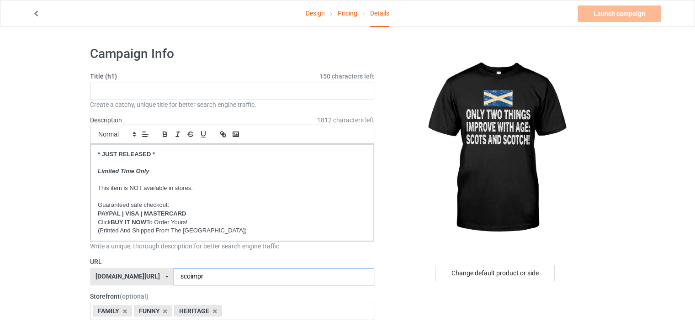
type input "scoimpr"
click at [141, 92] on input "text" at bounding box center [232, 91] width 284 height 17
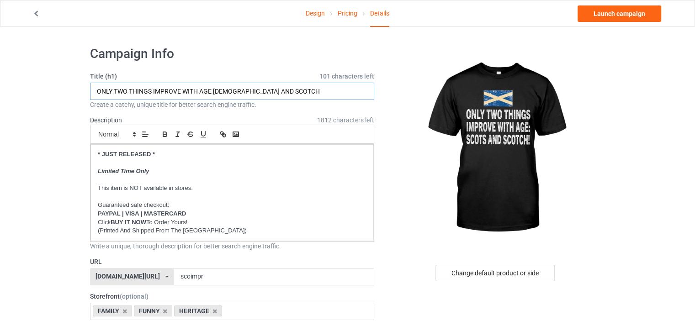
type input "ONLY TWO THINGS IMPROVE WITH AGE [DEMOGRAPHIC_DATA] AND SCOTCH"
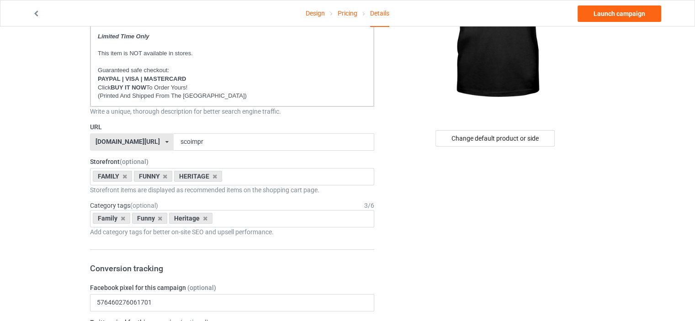
scroll to position [137, 0]
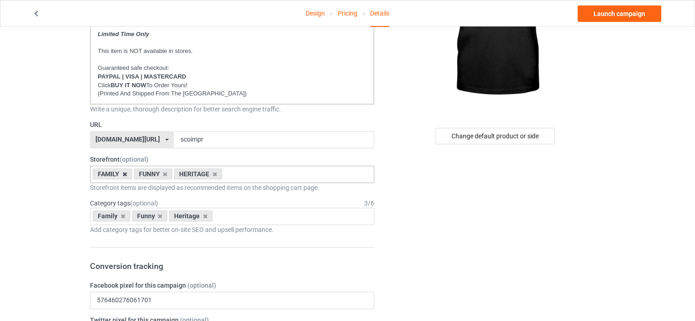
click at [125, 174] on icon at bounding box center [125, 174] width 5 height 6
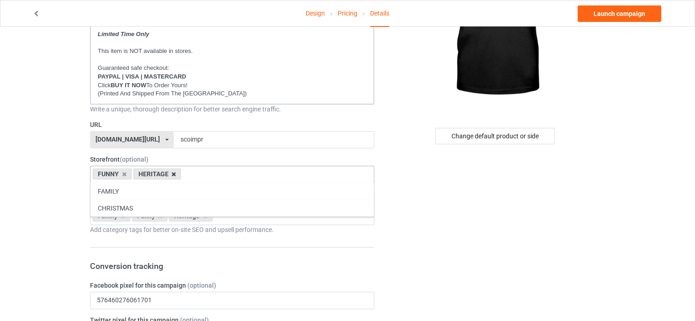
click at [174, 174] on icon at bounding box center [173, 174] width 5 height 6
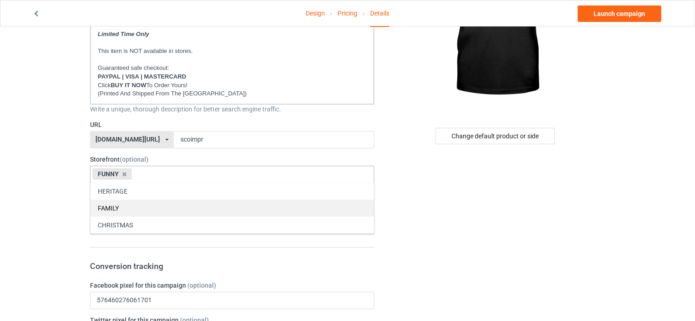
click at [150, 202] on div "FAMILY" at bounding box center [232, 208] width 283 height 17
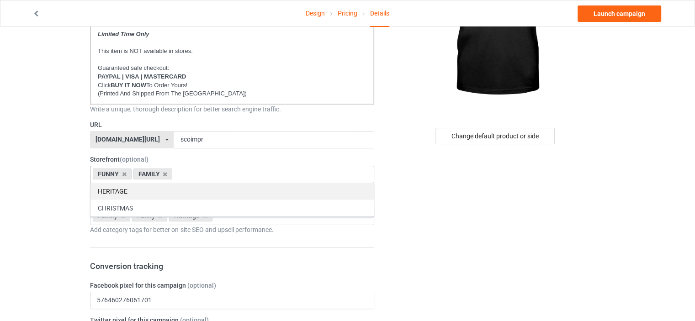
click at [144, 193] on div "HERITAGE" at bounding box center [232, 191] width 283 height 17
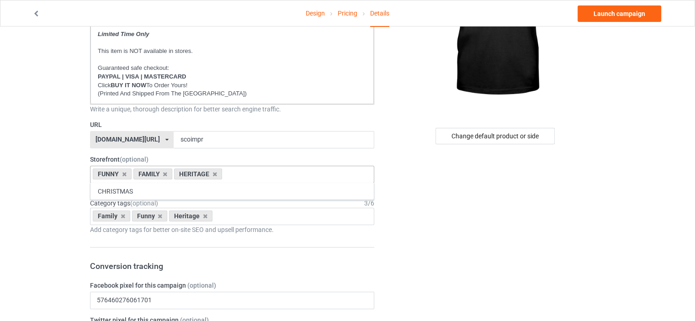
click at [122, 212] on div "Family" at bounding box center [111, 216] width 37 height 11
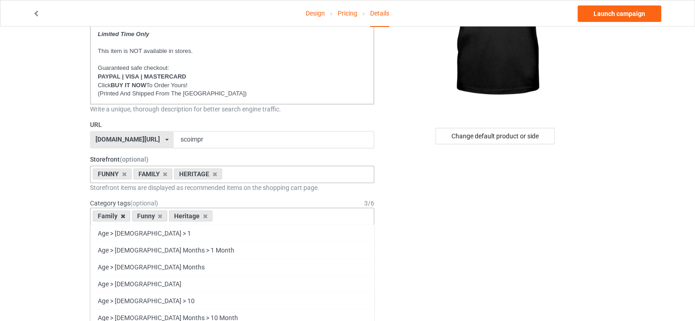
click at [122, 214] on icon at bounding box center [123, 217] width 5 height 6
click at [165, 215] on icon at bounding box center [166, 217] width 5 height 6
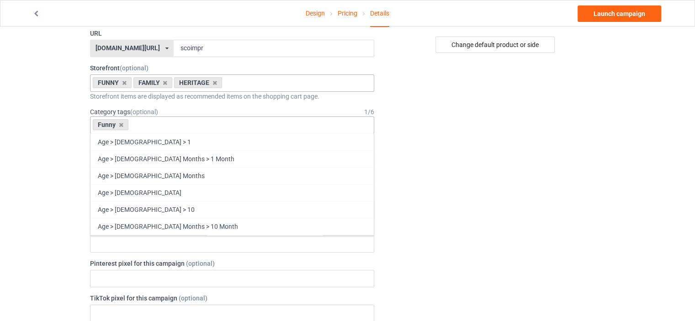
scroll to position [39169, 0]
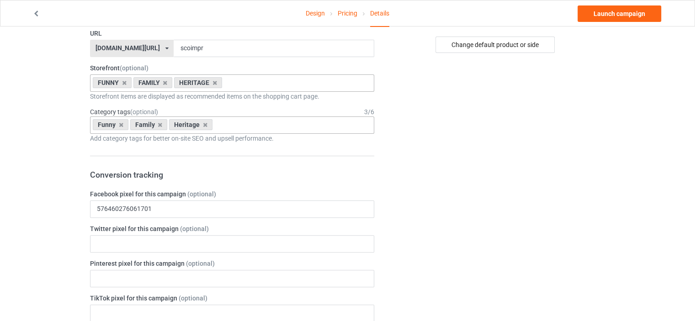
click at [568, 171] on div "Change default product or side" at bounding box center [496, 301] width 231 height 981
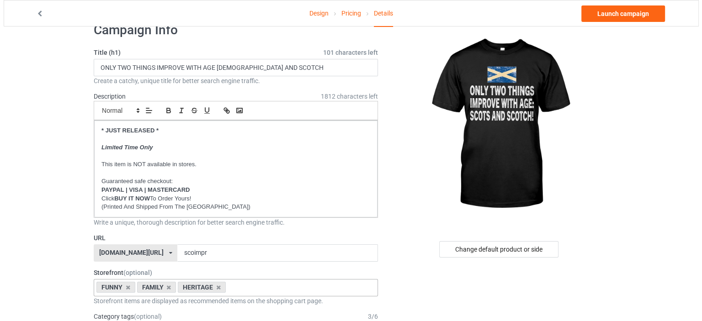
scroll to position [0, 0]
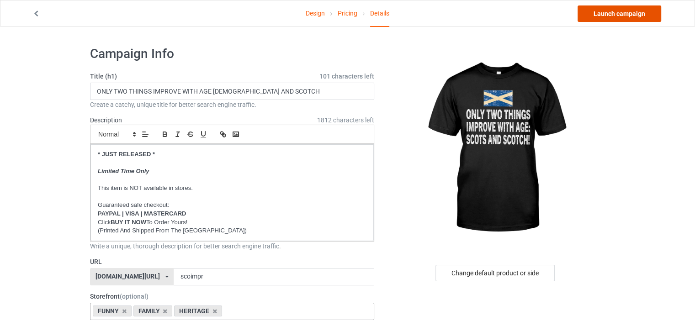
click at [642, 18] on link "Launch campaign" at bounding box center [620, 13] width 84 height 16
